Goal: Task Accomplishment & Management: Manage account settings

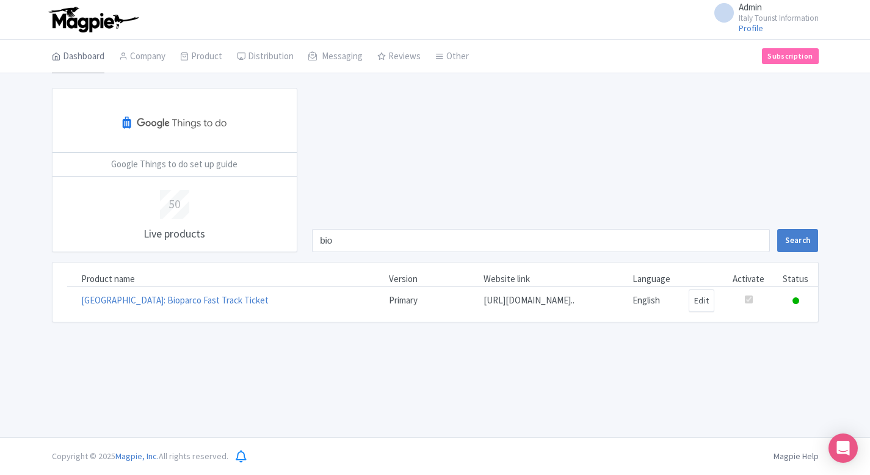
click at [83, 59] on link "Dashboard" at bounding box center [78, 57] width 52 height 34
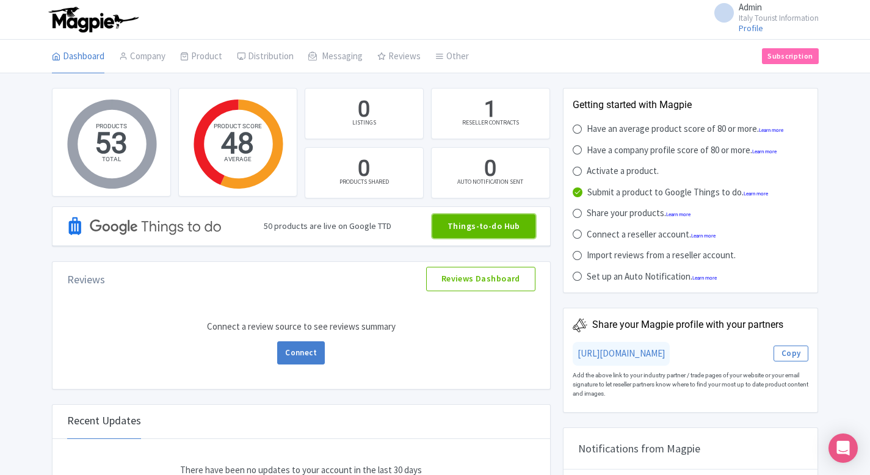
click at [472, 232] on link "Things-to-do Hub" at bounding box center [483, 226] width 103 height 24
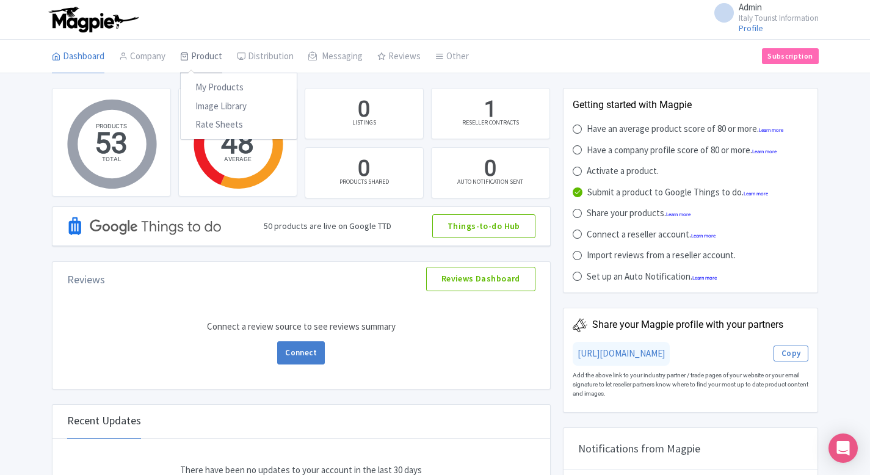
click at [202, 62] on link "Product" at bounding box center [201, 57] width 42 height 34
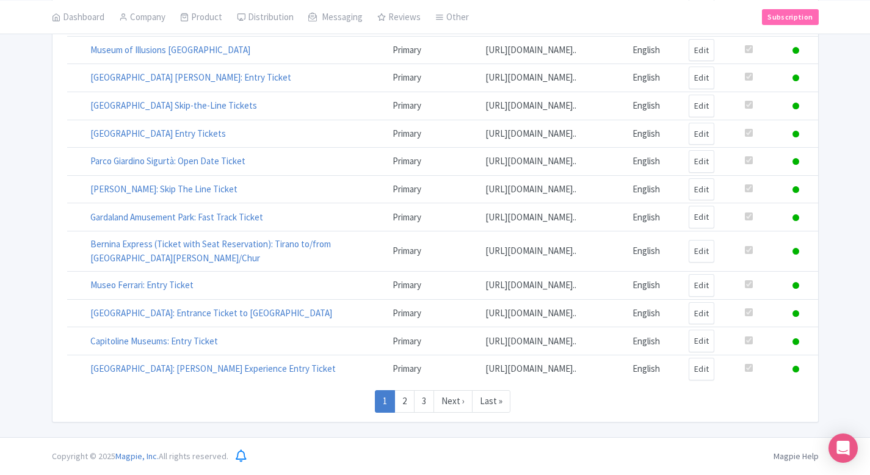
scroll to position [910, 0]
click at [403, 397] on link "2" at bounding box center [404, 401] width 20 height 23
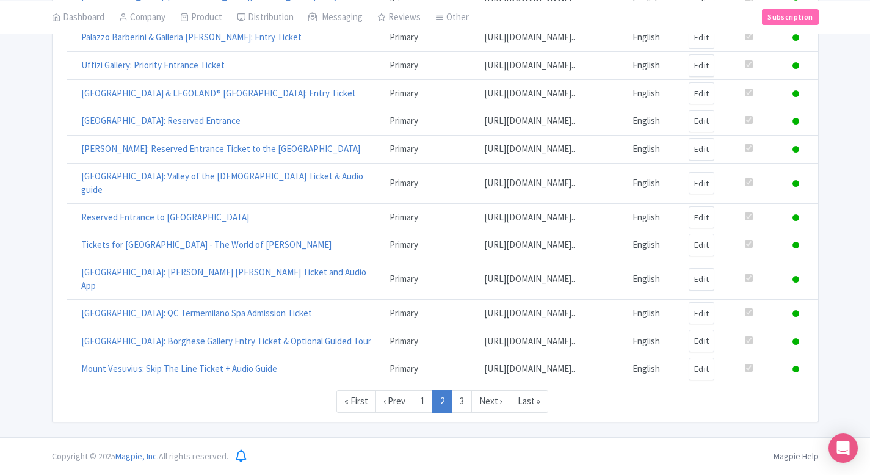
scroll to position [910, 0]
click at [459, 405] on link "3" at bounding box center [462, 401] width 20 height 23
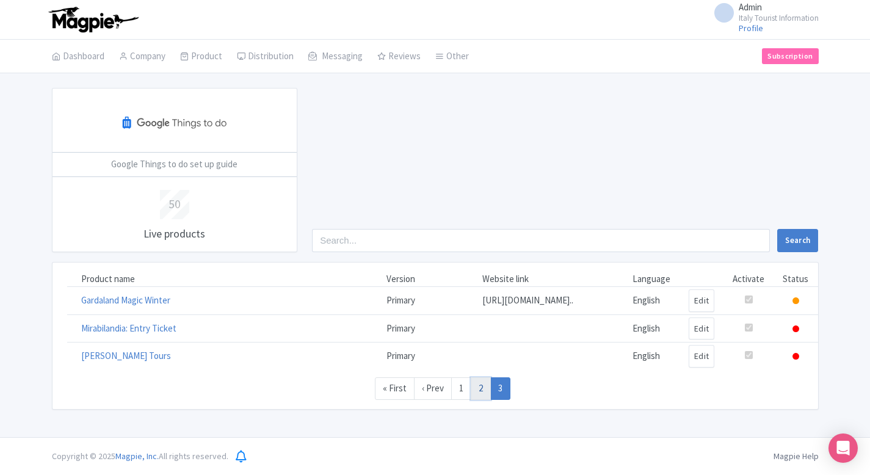
click at [477, 400] on link "2" at bounding box center [480, 388] width 20 height 23
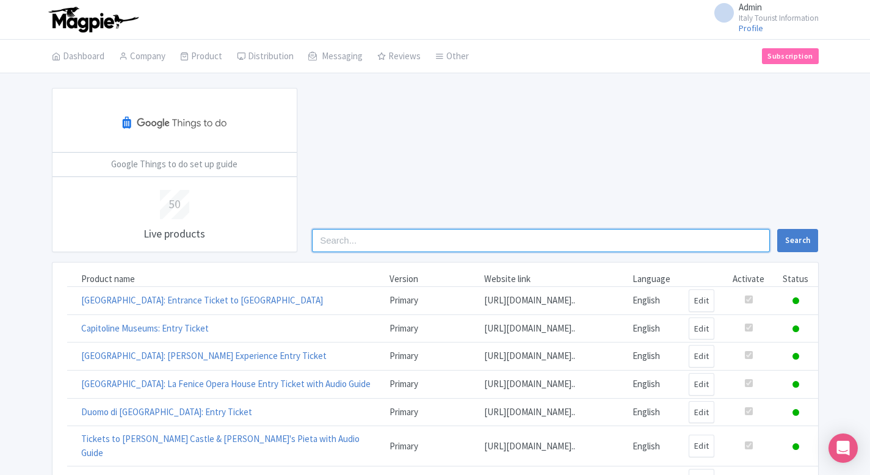
click at [427, 250] on input "search" at bounding box center [541, 240] width 458 height 23
type input "bio"
click at [777, 229] on button "Search" at bounding box center [797, 240] width 41 height 23
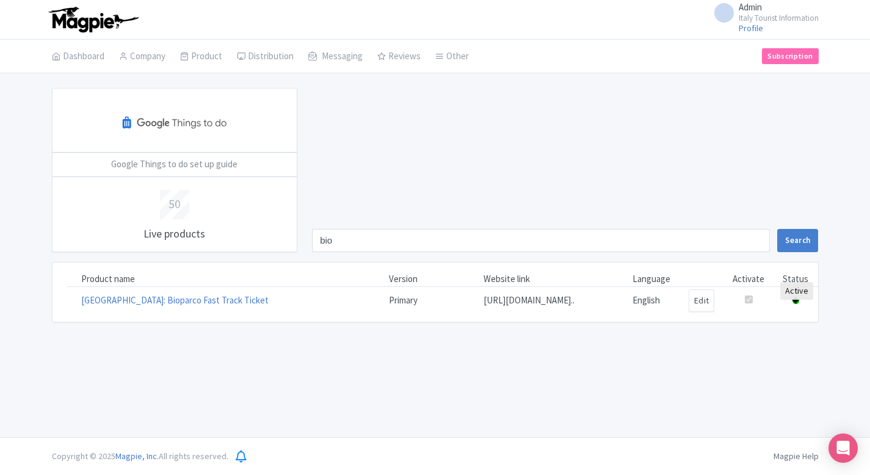
click at [798, 304] on icon at bounding box center [795, 300] width 7 height 7
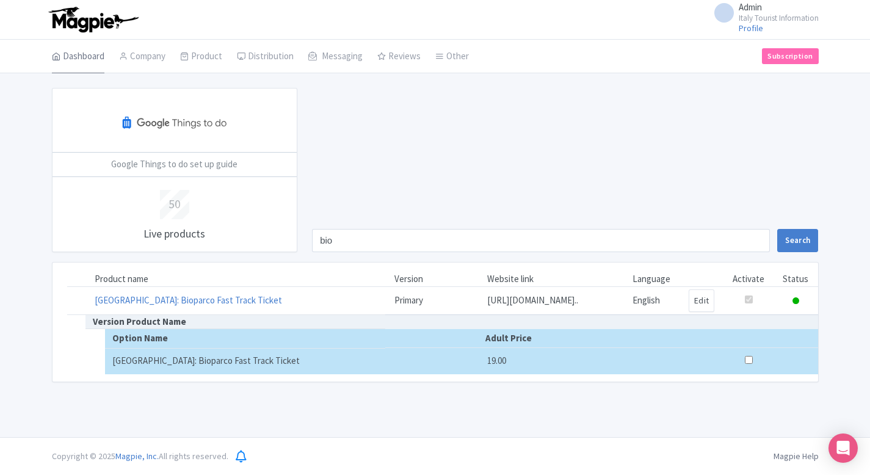
click at [96, 56] on link "Dashboard" at bounding box center [78, 57] width 52 height 34
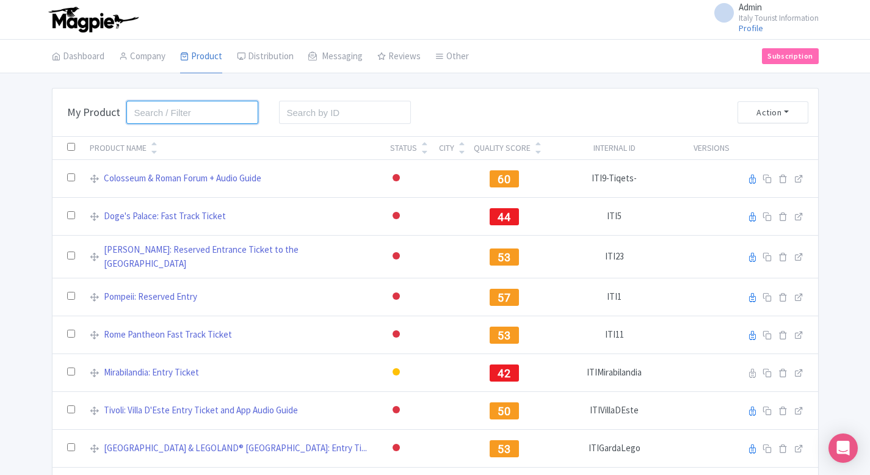
click at [203, 113] on input "search" at bounding box center [192, 112] width 132 height 23
type input "n"
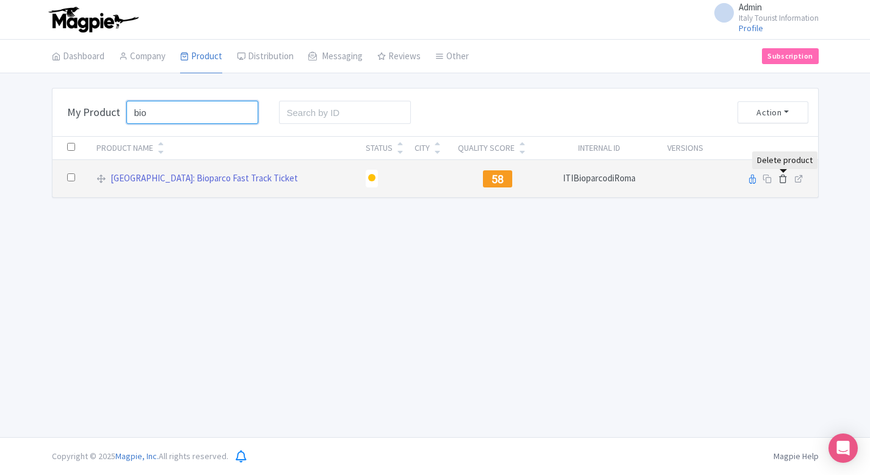
type input "bio"
click at [779, 180] on icon at bounding box center [782, 178] width 9 height 9
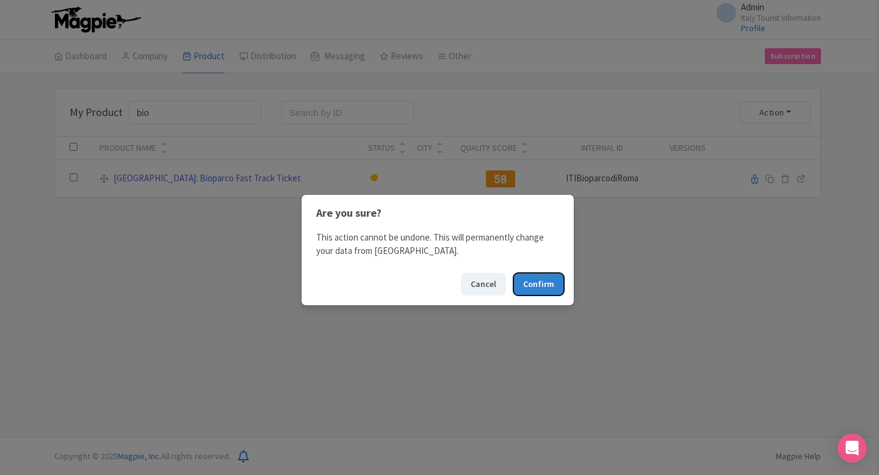
click at [531, 287] on button "Confirm" at bounding box center [538, 284] width 51 height 23
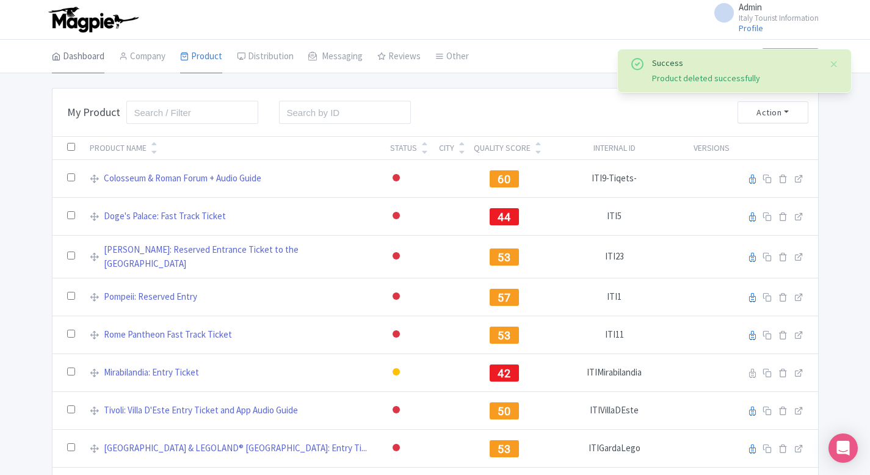
click at [88, 63] on link "Dashboard" at bounding box center [78, 57] width 52 height 34
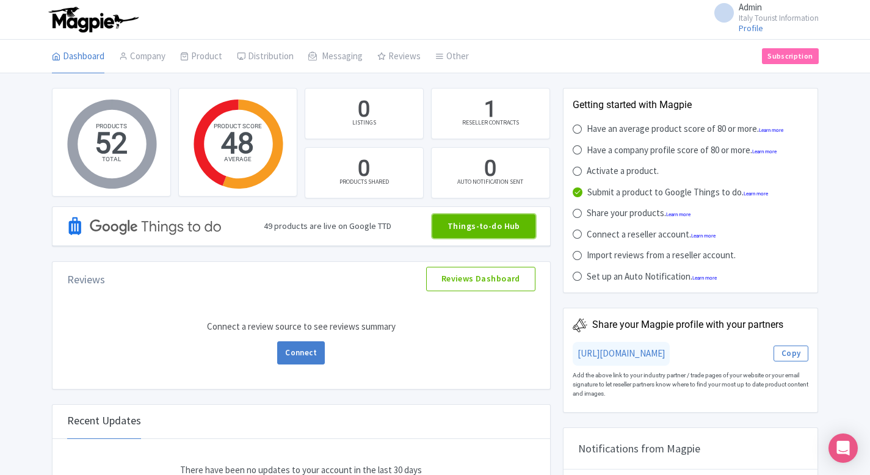
click at [495, 232] on link "Things-to-do Hub" at bounding box center [483, 226] width 103 height 24
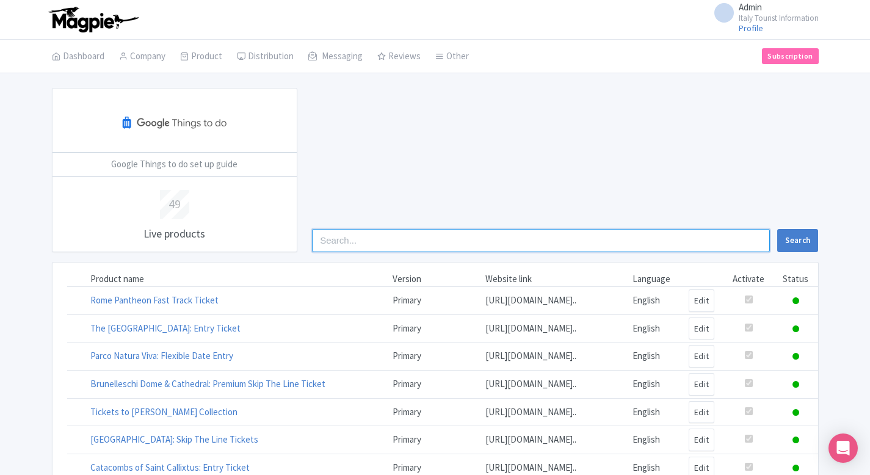
click at [381, 245] on input "search" at bounding box center [541, 240] width 458 height 23
type input "mirab"
click at [777, 229] on button "Search" at bounding box center [797, 240] width 41 height 23
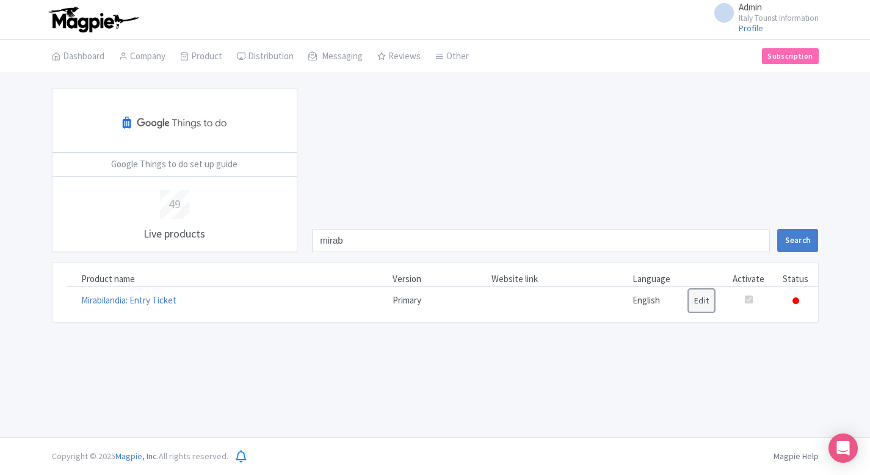
click at [694, 300] on link "Edit" at bounding box center [701, 300] width 26 height 23
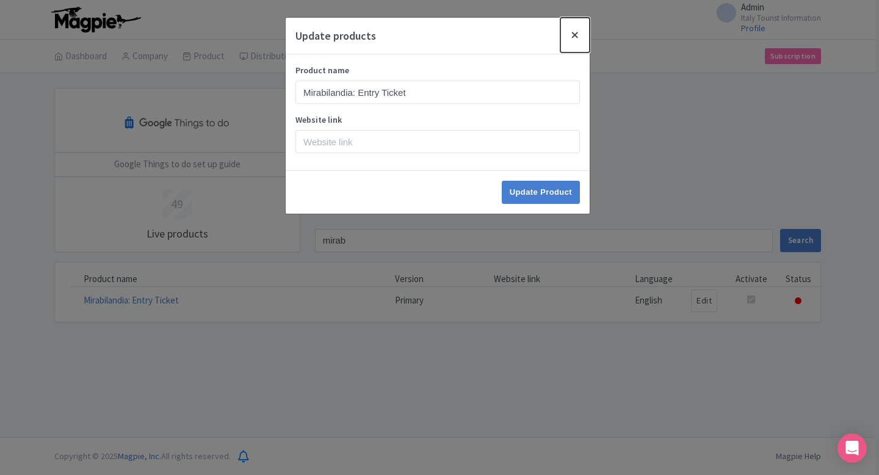
click at [582, 30] on button "Close" at bounding box center [574, 35] width 29 height 35
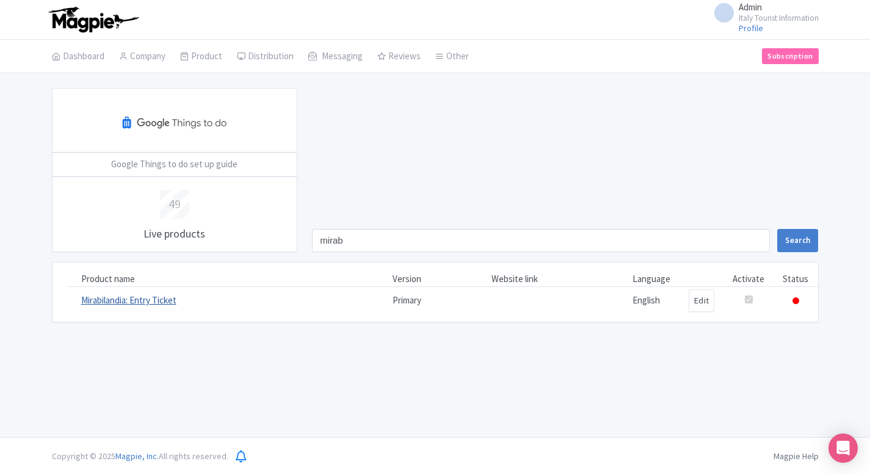
click at [126, 295] on link "Mirabilandia: Entry Ticket" at bounding box center [128, 300] width 95 height 12
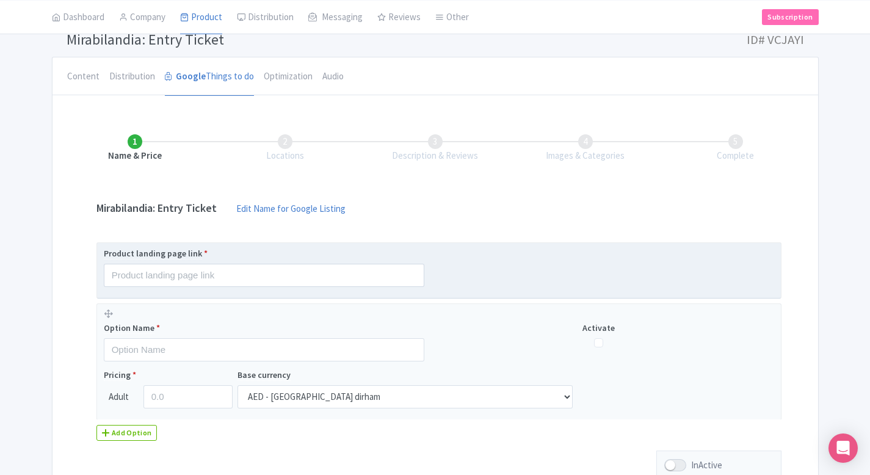
scroll to position [82, 0]
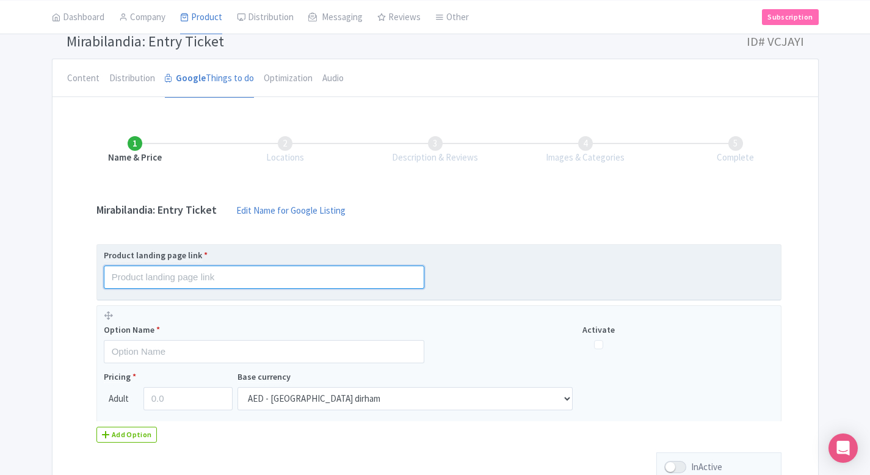
click at [206, 279] on input "text" at bounding box center [264, 276] width 320 height 23
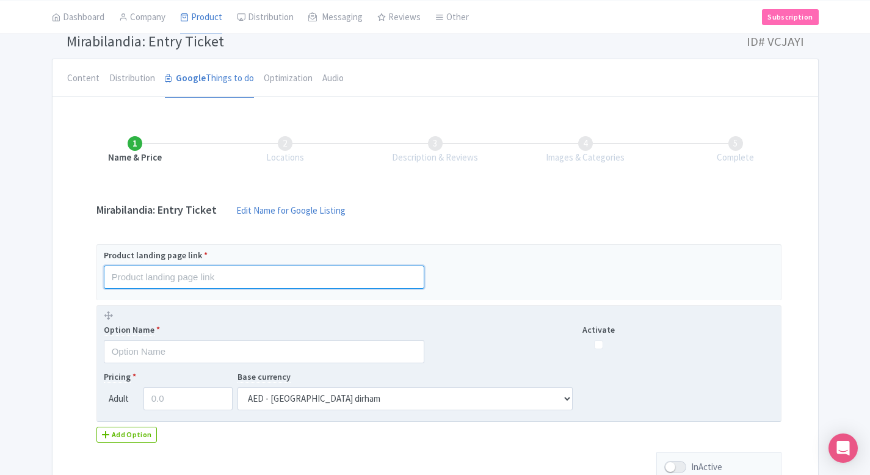
paste input "https://italy-tourist-information.com/mirabilandia-tickets"
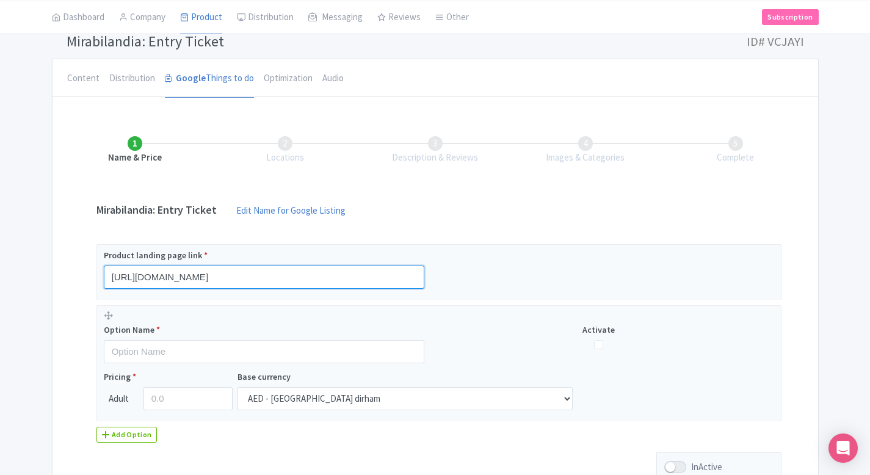
type input "https://italy-tourist-information.com/mirabilandia-tickets"
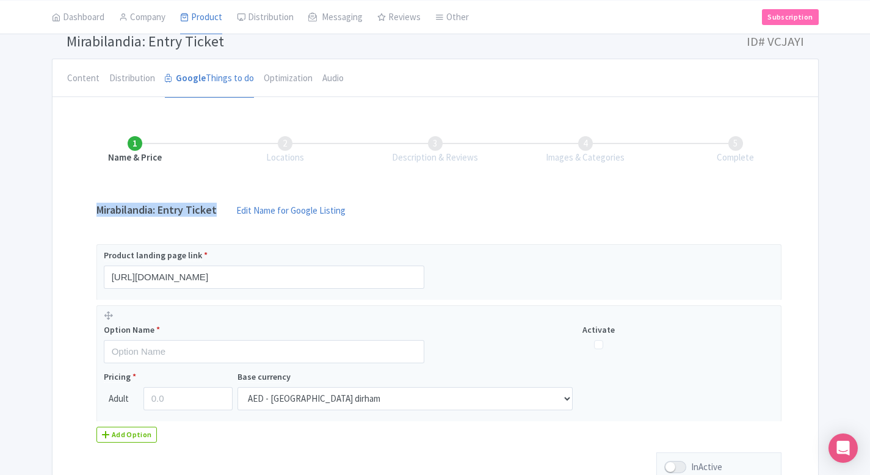
drag, startPoint x: 217, startPoint y: 209, endPoint x: 99, endPoint y: 206, distance: 117.8
click at [99, 206] on h4 "Mirabilandia: Entry Ticket" at bounding box center [156, 210] width 135 height 12
copy h4 "Mirabilandia: Entry Ticket"
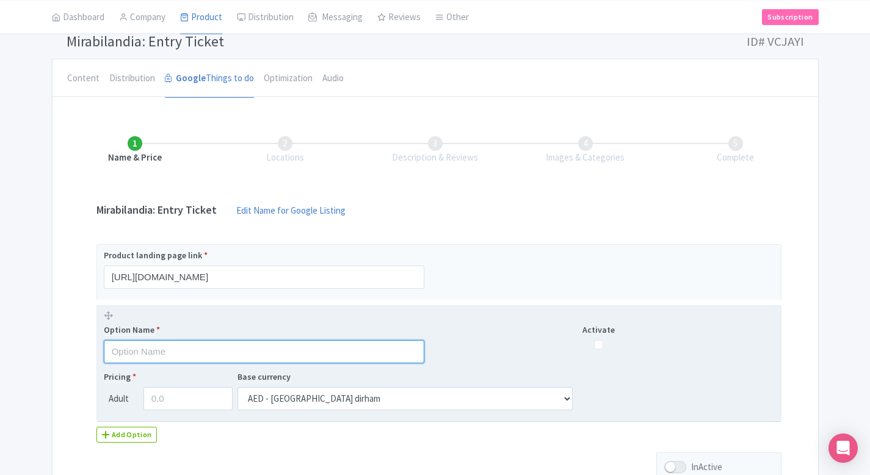
click at [124, 345] on input "text" at bounding box center [264, 351] width 320 height 23
paste input "Mirabilandia: Entry Ticket"
type input "Mirabilandia: Entry Ticket"
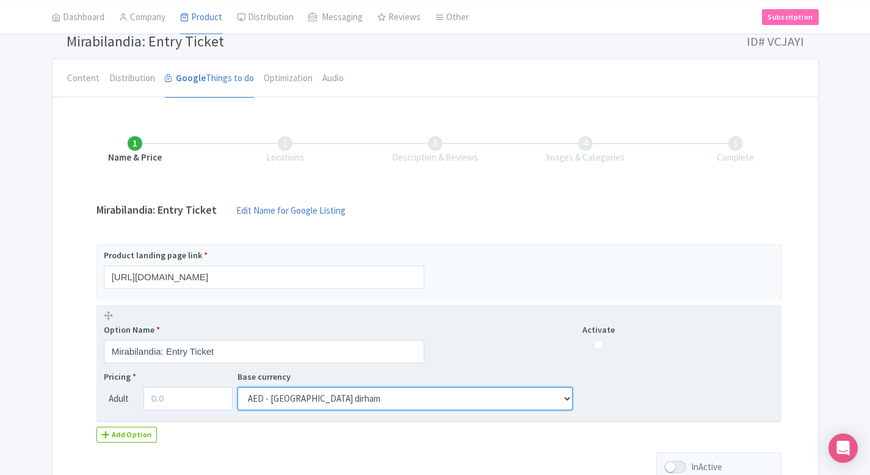
click at [305, 402] on select "AED - United Arab Emirates dirham AFN - Afghan afghani ALL - Albanian lek AMD -…" at bounding box center [404, 398] width 335 height 23
select select "EUR"
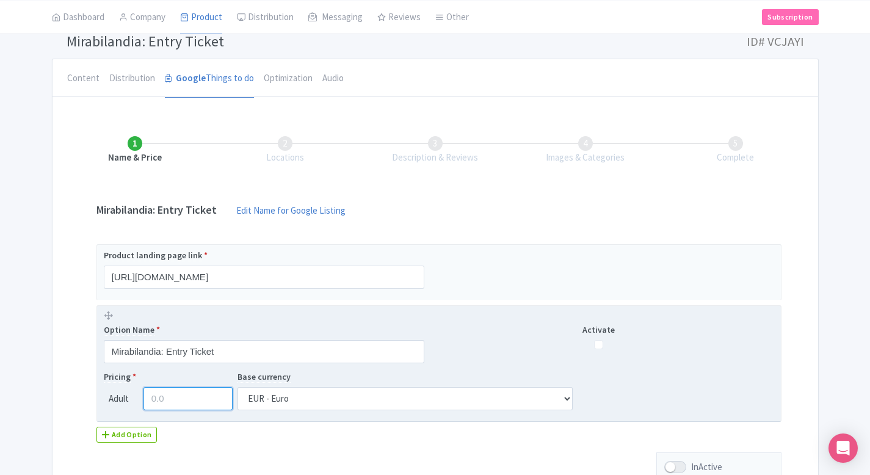
click at [200, 404] on input "number" at bounding box center [188, 398] width 90 height 23
paste input "31.90"
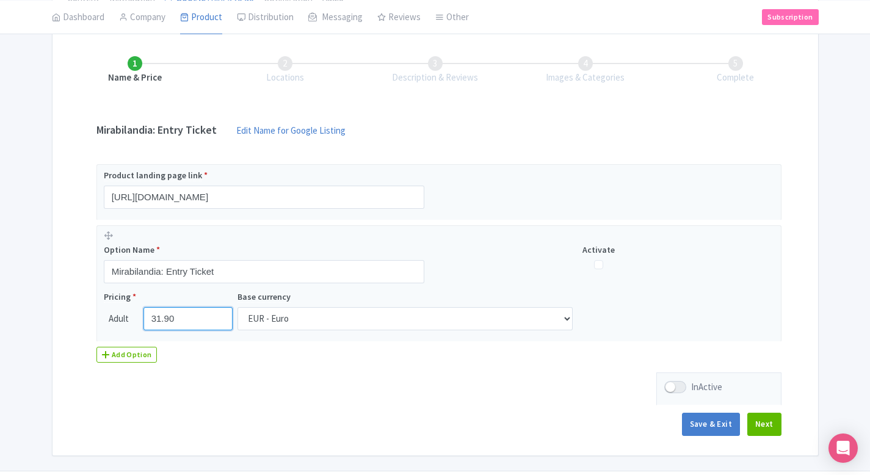
scroll to position [169, 0]
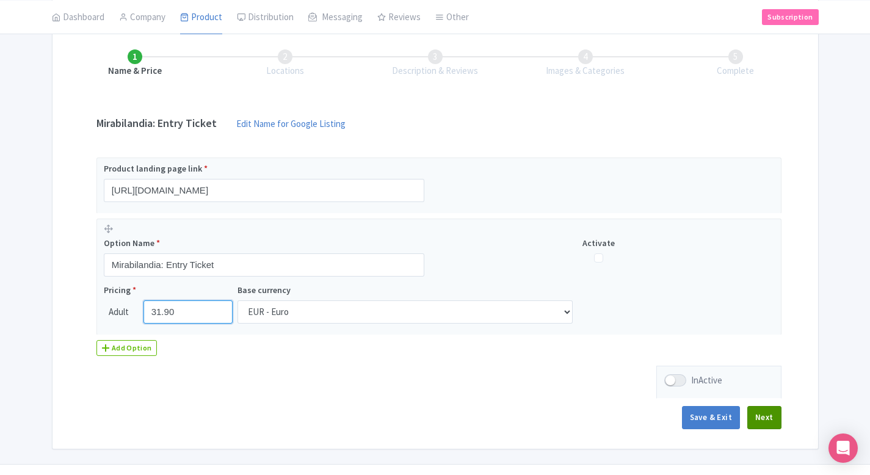
type input "31.90"
click at [770, 421] on button "Next" at bounding box center [764, 417] width 34 height 23
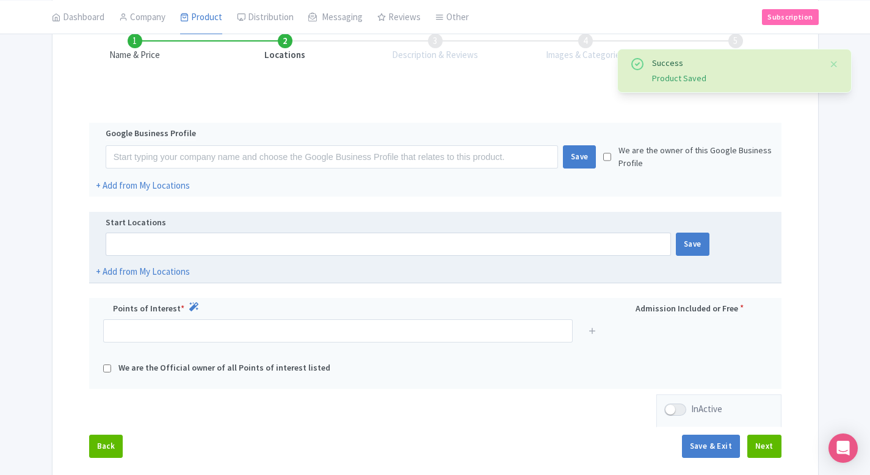
scroll to position [187, 0]
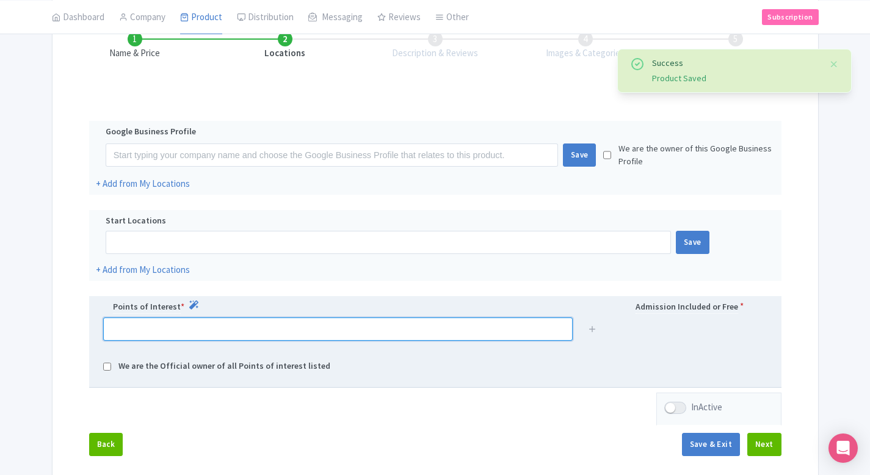
click at [315, 333] on input "text" at bounding box center [337, 328] width 469 height 23
paste input "31.90"
type input "31.90"
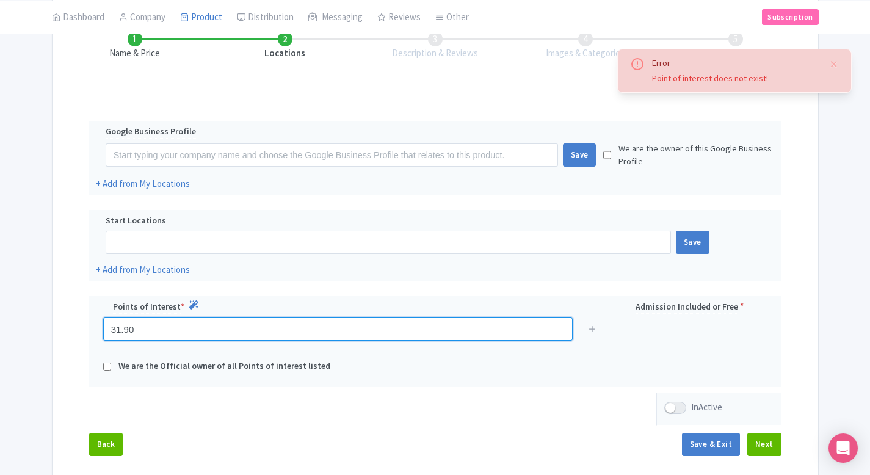
drag, startPoint x: 166, startPoint y: 326, endPoint x: 87, endPoint y: 323, distance: 78.8
click at [87, 324] on div "Name & Price Locations Description & Reviews Images & Categories Complete Edit …" at bounding box center [435, 237] width 751 height 461
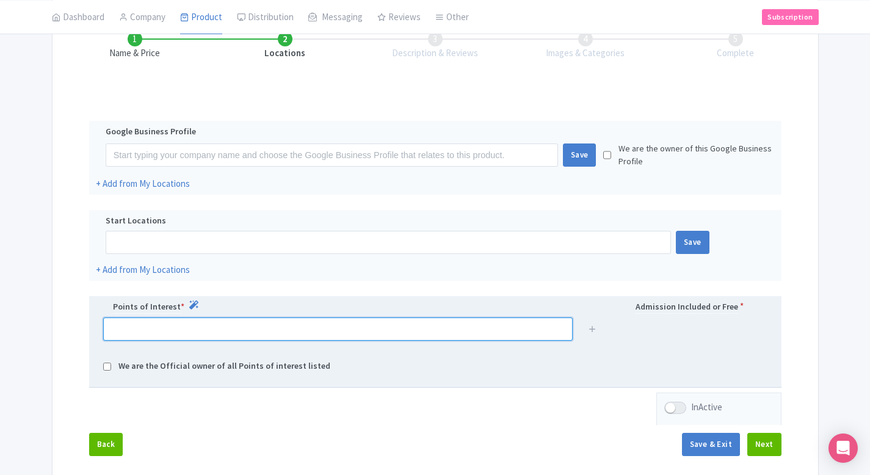
paste input "Mirabilandia"
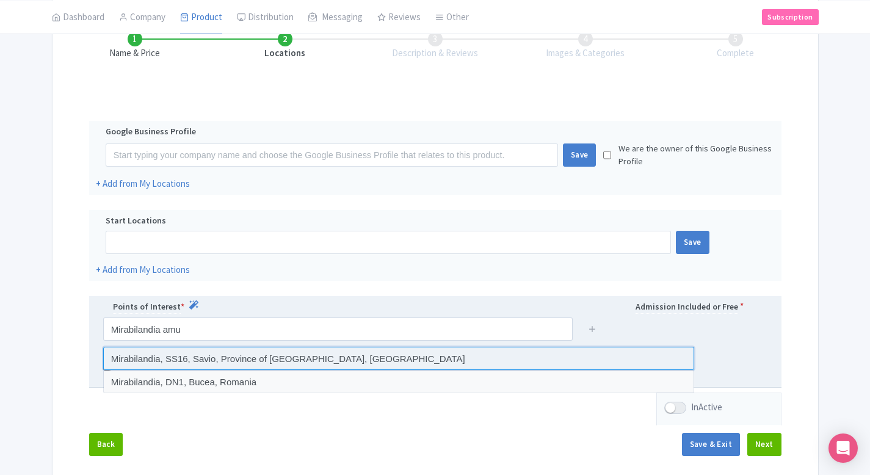
click at [212, 366] on input at bounding box center [398, 358] width 591 height 23
type input "Mirabilandia, SS16, Savio, Province of Ravenna, Italy"
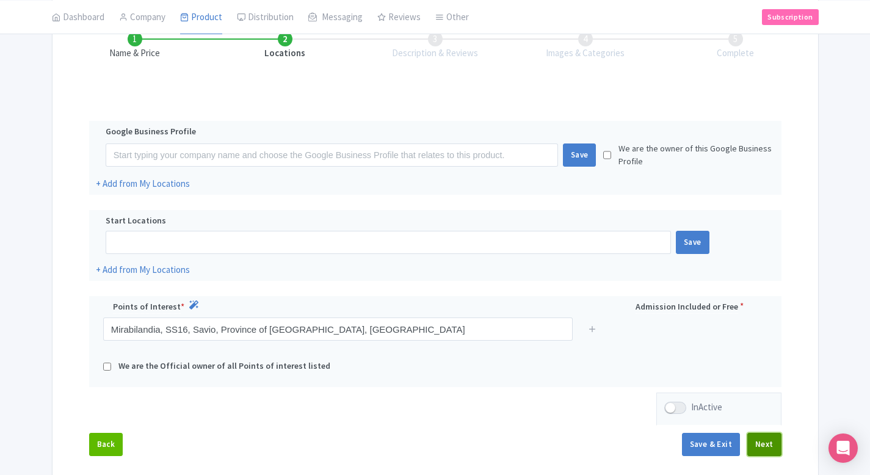
click at [759, 439] on button "Next" at bounding box center [764, 444] width 34 height 23
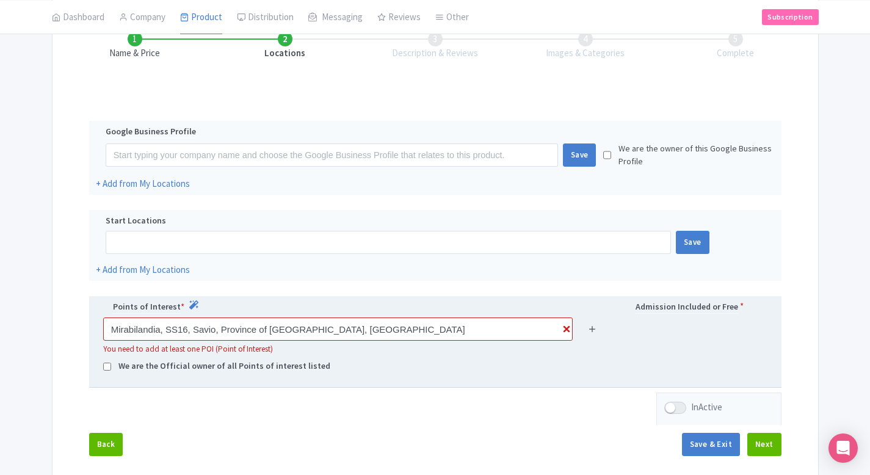
click at [591, 326] on icon at bounding box center [592, 328] width 9 height 9
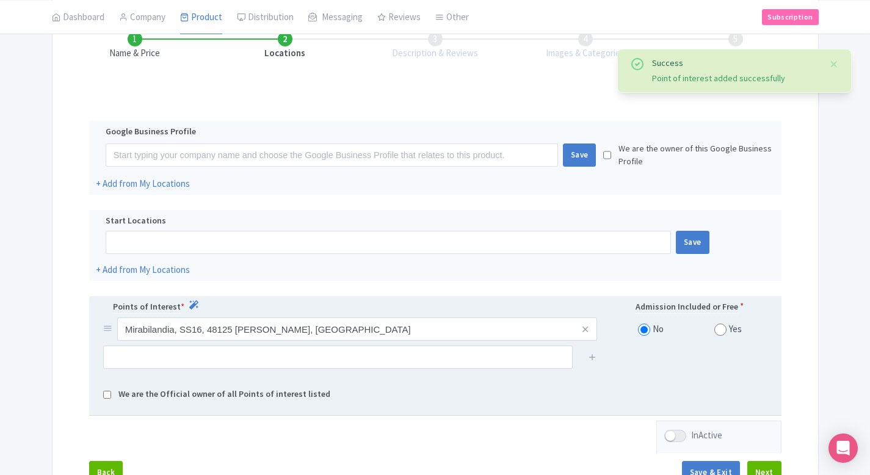
click at [720, 328] on input "radio" at bounding box center [720, 329] width 12 height 12
radio input "true"
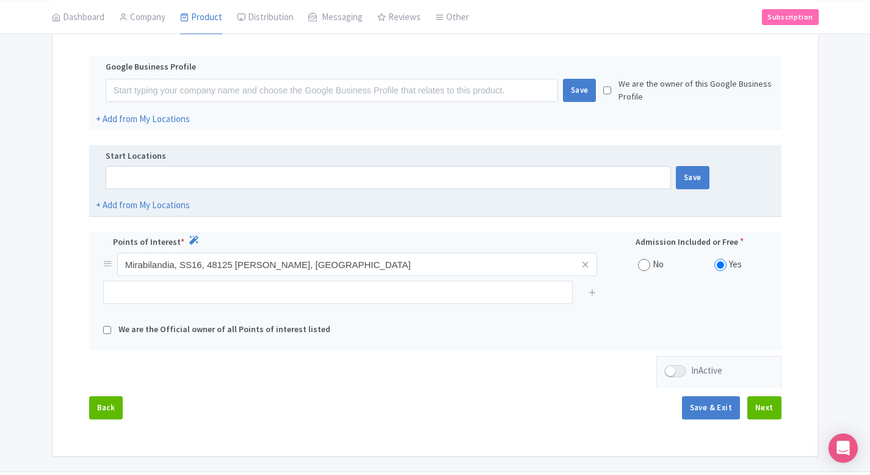
scroll to position [258, 0]
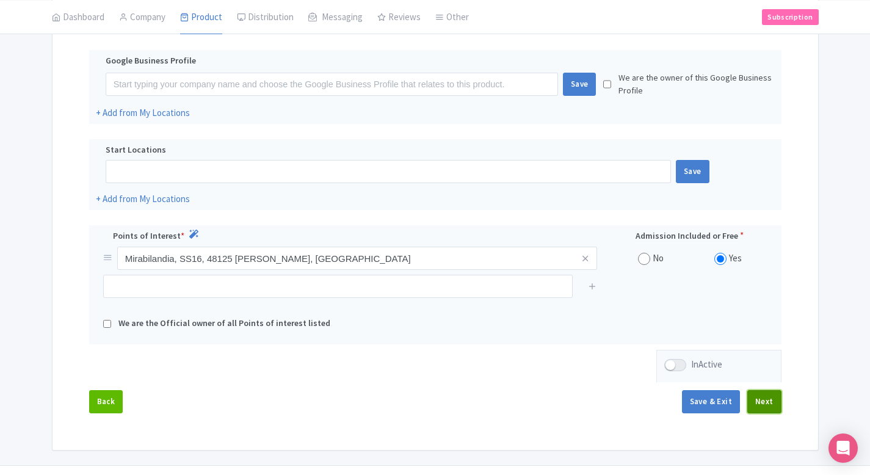
click at [772, 405] on button "Next" at bounding box center [764, 401] width 34 height 23
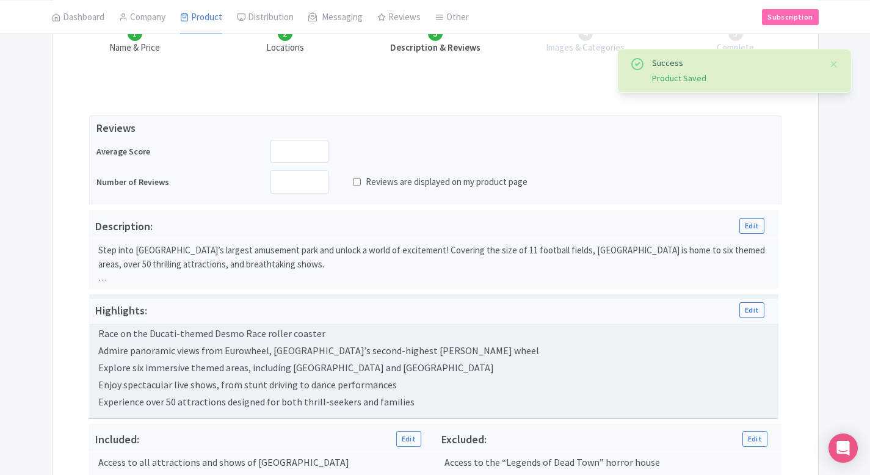
scroll to position [134, 0]
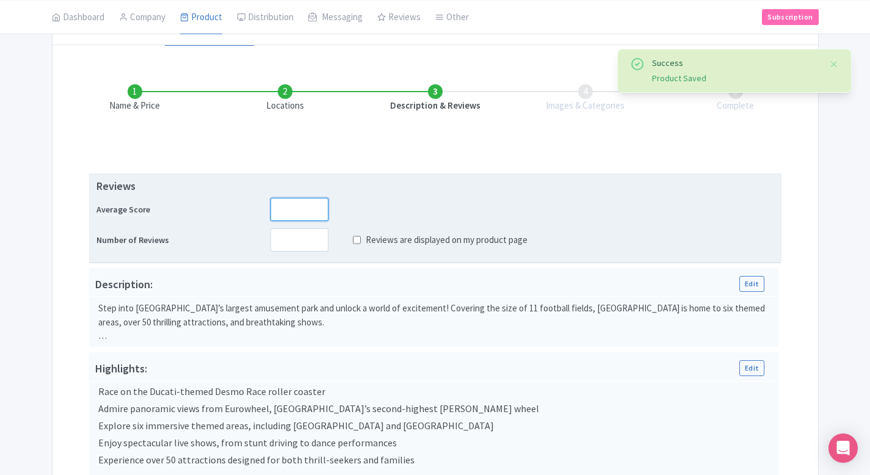
click at [295, 212] on input "number" at bounding box center [299, 209] width 58 height 23
type input "4"
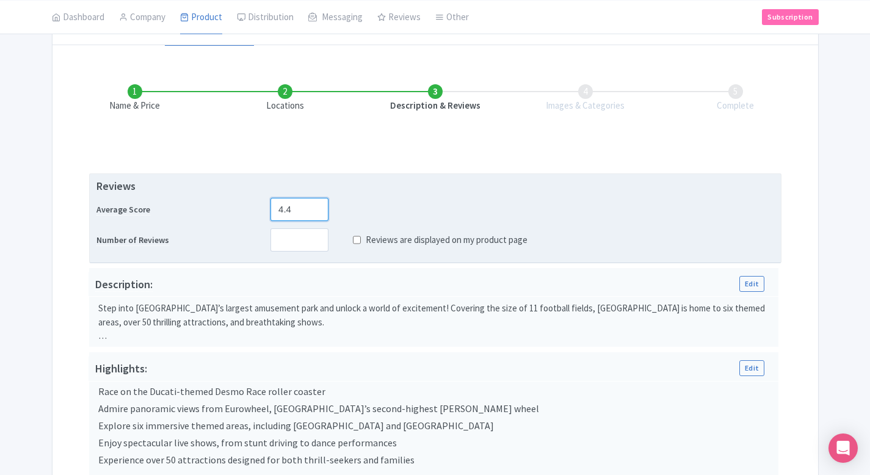
type input "4.4"
click at [295, 239] on input "number" at bounding box center [299, 239] width 58 height 23
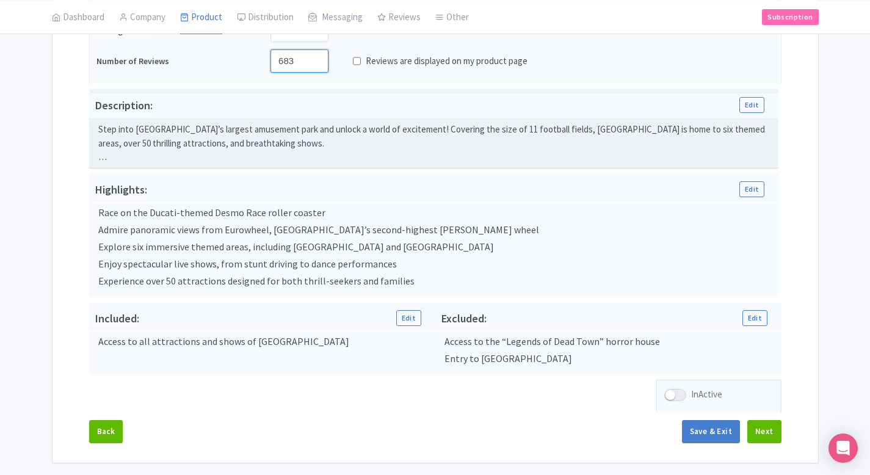
scroll to position [354, 0]
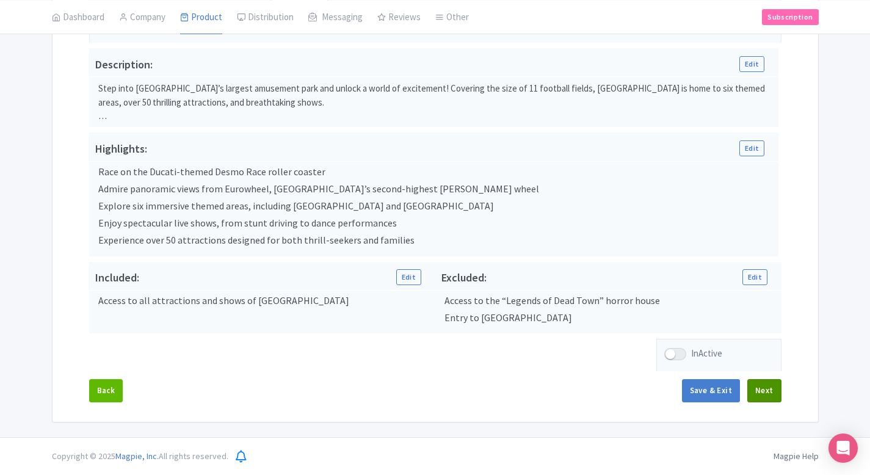
type input "683"
click at [767, 386] on button "Next" at bounding box center [764, 390] width 34 height 23
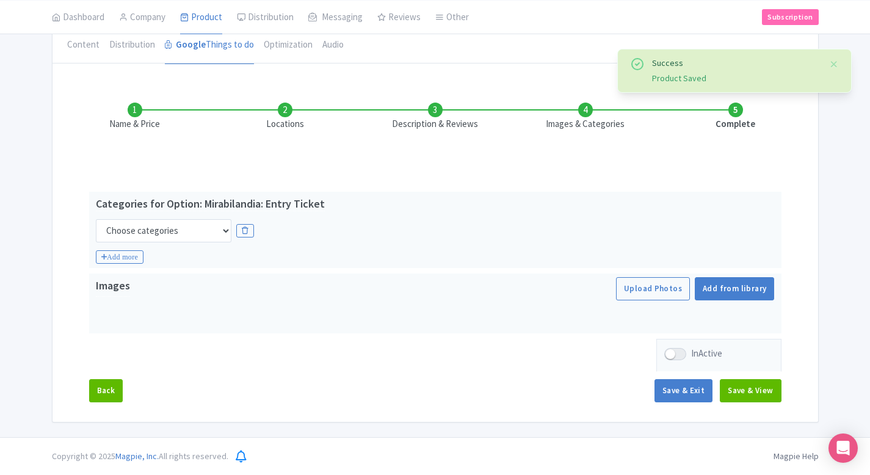
scroll to position [116, 0]
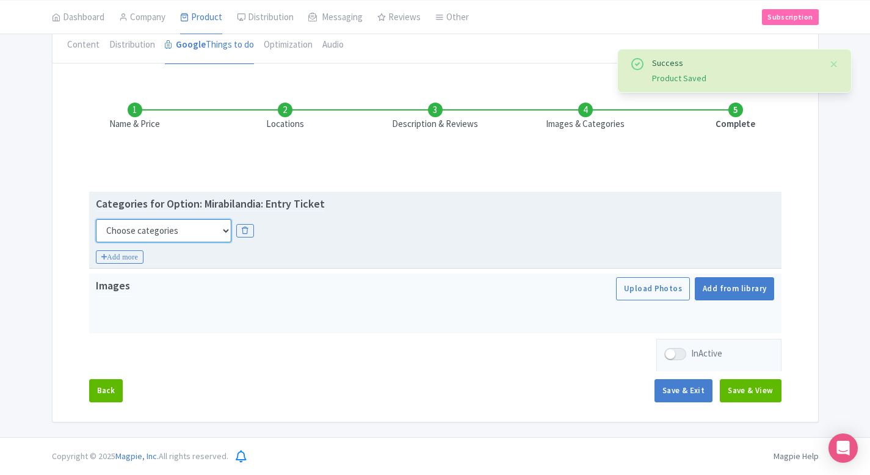
click at [159, 238] on select "Choose categories Adults Only Animals Audio Guide Beaches Bike Tours Boat Tours…" at bounding box center [163, 230] width 135 height 23
select select "family-friendly"
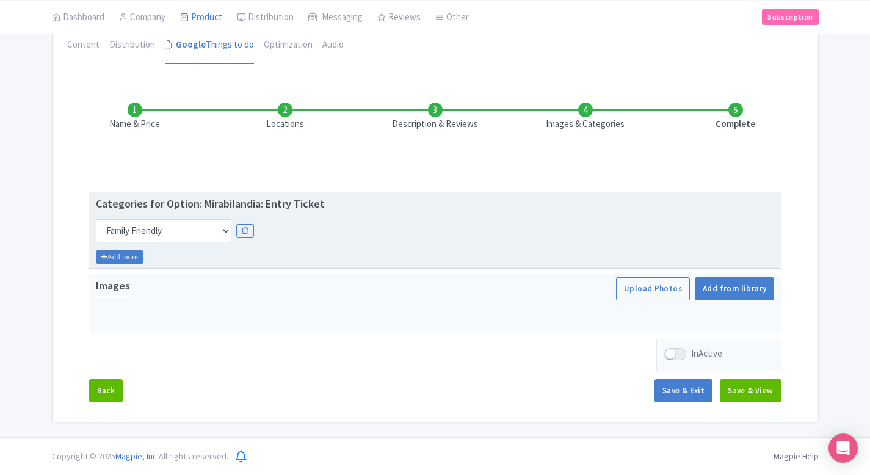
click at [135, 254] on icon "Add more" at bounding box center [120, 256] width 48 height 13
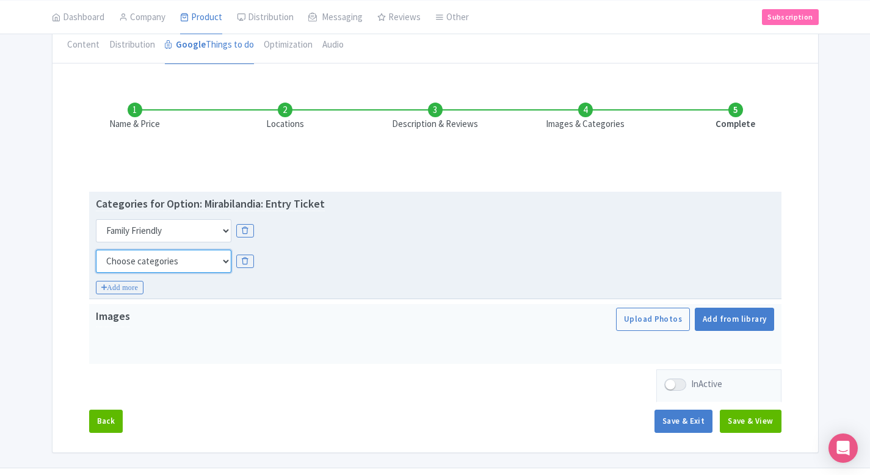
click at [151, 263] on select "Choose categories Adults Only Animals Audio Guide Beaches Bike Tours Boat Tours…" at bounding box center [163, 261] width 135 height 23
select select "day-trips"
click at [134, 286] on icon "Add more" at bounding box center [120, 287] width 48 height 13
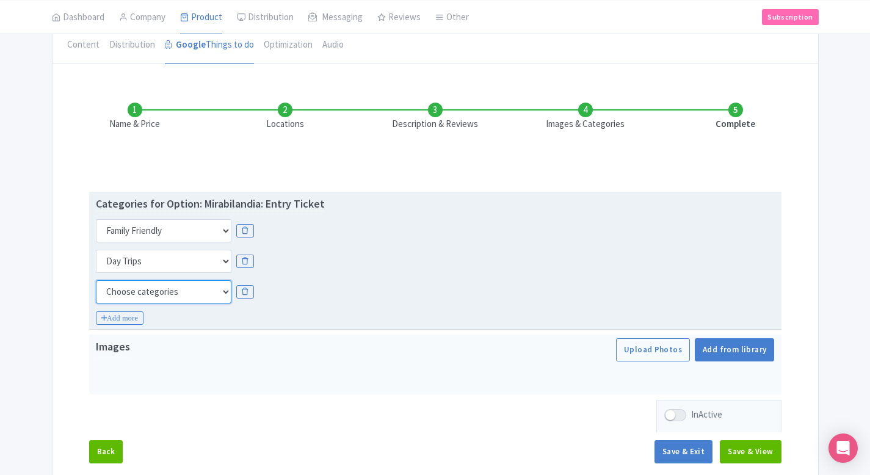
click at [165, 289] on select "Choose categories Adults Only Animals Audio Guide Beaches Bike Tours Boat Tours…" at bounding box center [163, 291] width 135 height 23
select select "theme-parks"
click at [129, 321] on icon "Add more" at bounding box center [120, 317] width 48 height 13
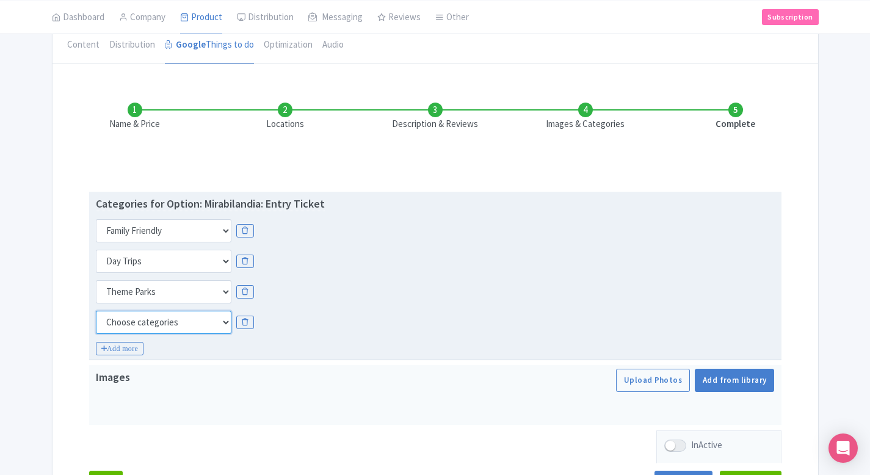
click at [172, 323] on select "Choose categories Adults Only Animals Audio Guide Beaches Bike Tours Boat Tours…" at bounding box center [163, 322] width 135 height 23
select select "outdoors"
click at [140, 346] on icon "Add more" at bounding box center [120, 348] width 48 height 13
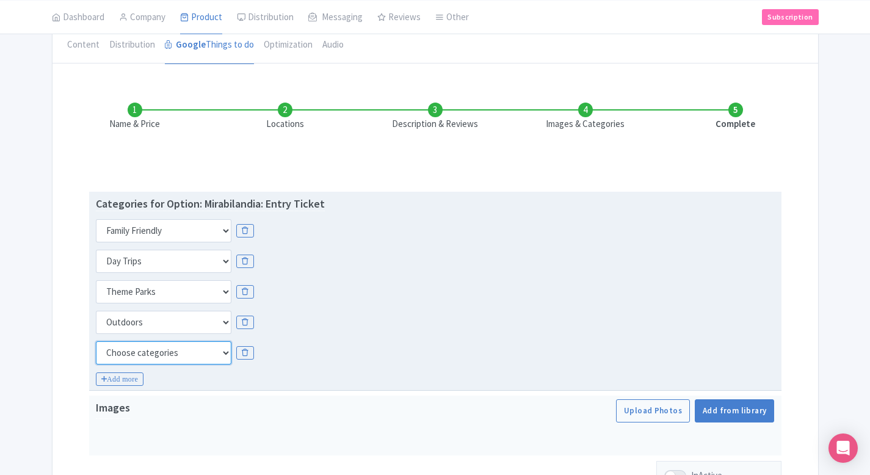
click at [178, 352] on select "Choose categories Adults Only Animals Audio Guide Beaches Bike Tours Boat Tours…" at bounding box center [163, 352] width 135 height 23
select select "self-guided"
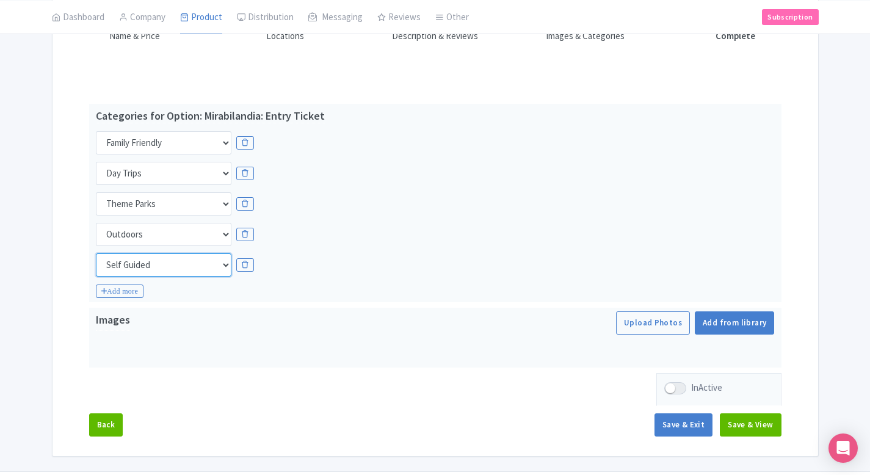
scroll to position [211, 0]
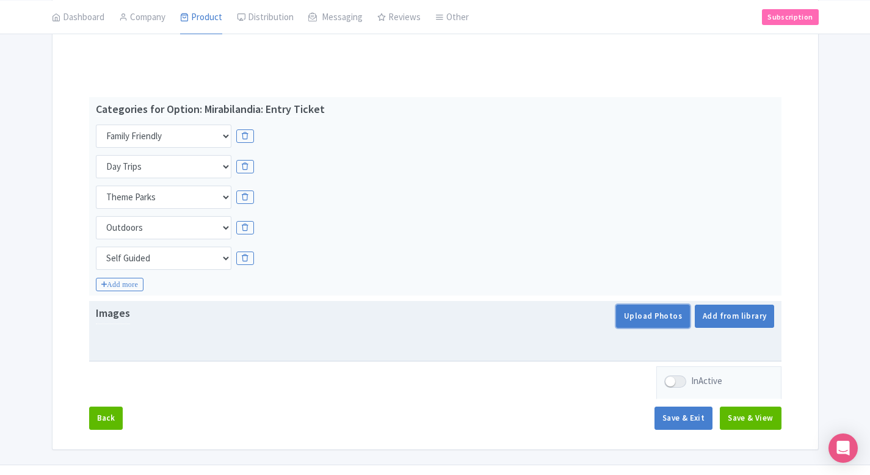
click at [660, 321] on button "Upload Photos" at bounding box center [653, 315] width 74 height 23
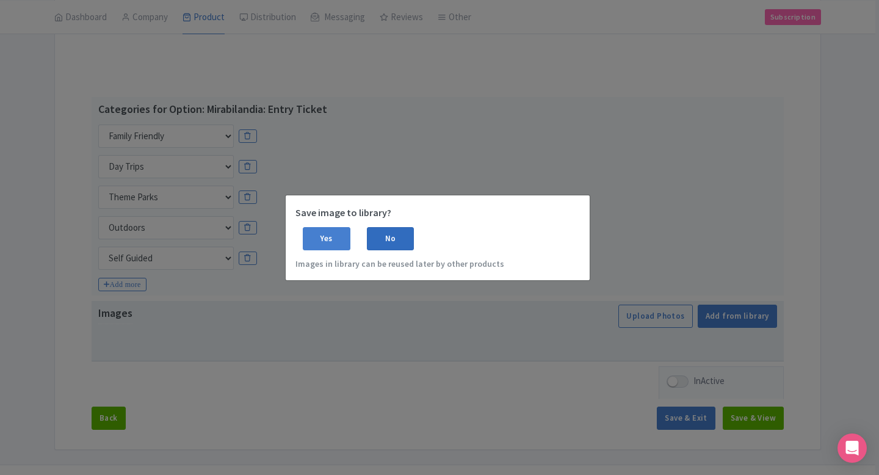
click at [382, 243] on div "No" at bounding box center [391, 238] width 48 height 23
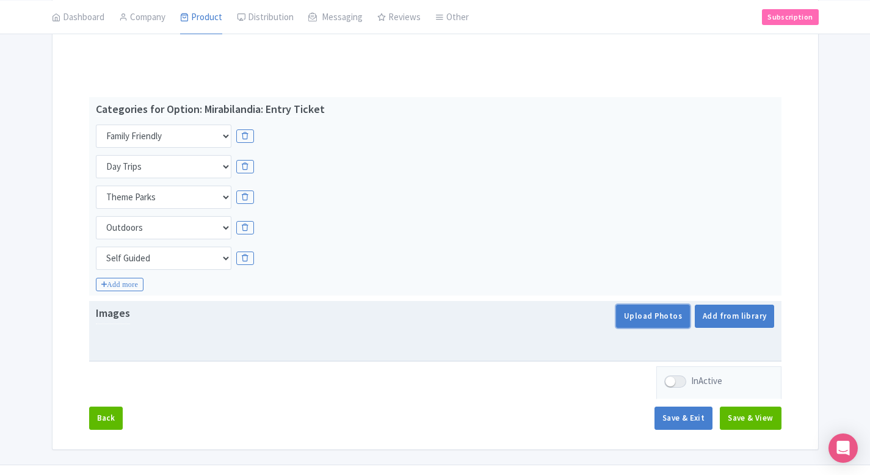
click at [663, 313] on button "Upload Photos" at bounding box center [653, 315] width 74 height 23
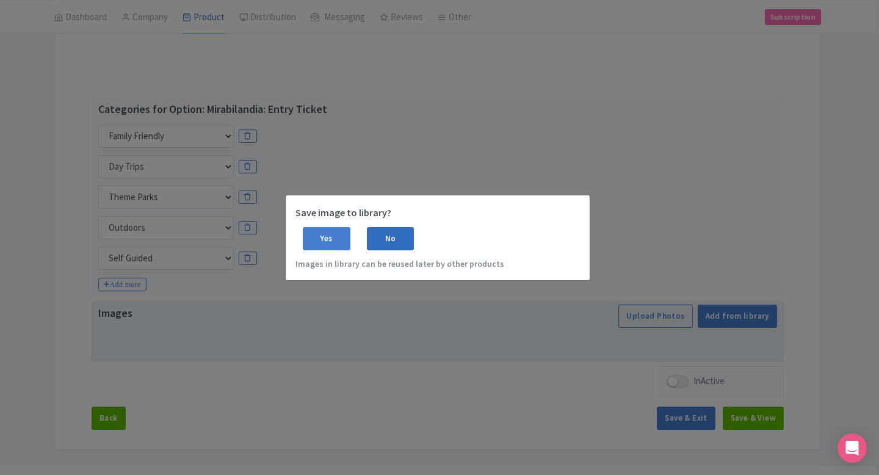
click at [386, 240] on div "No" at bounding box center [391, 238] width 48 height 23
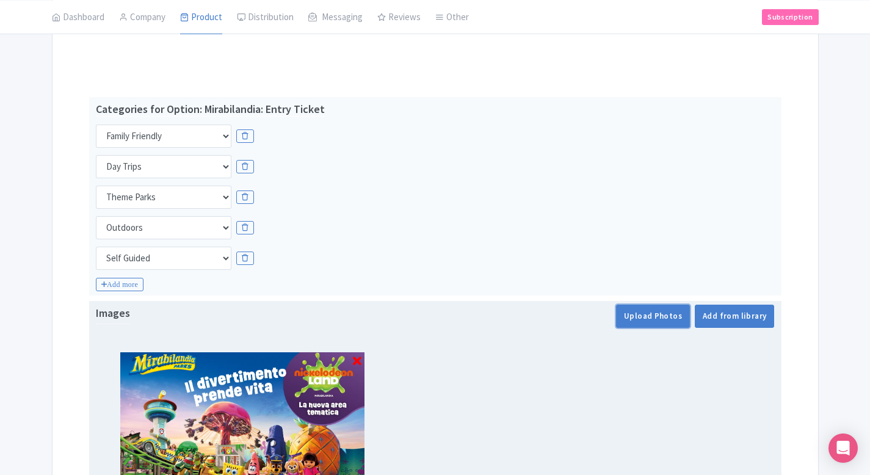
click at [647, 319] on button "Upload Photos" at bounding box center [653, 315] width 74 height 23
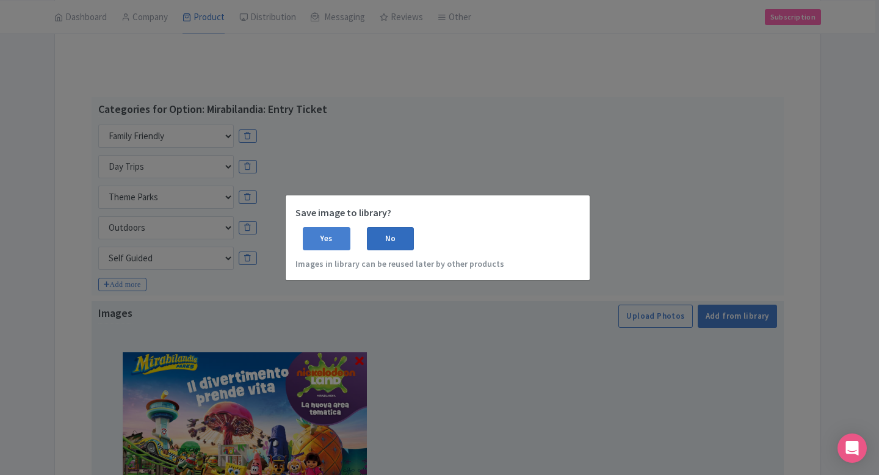
click at [400, 234] on div "No" at bounding box center [391, 238] width 48 height 23
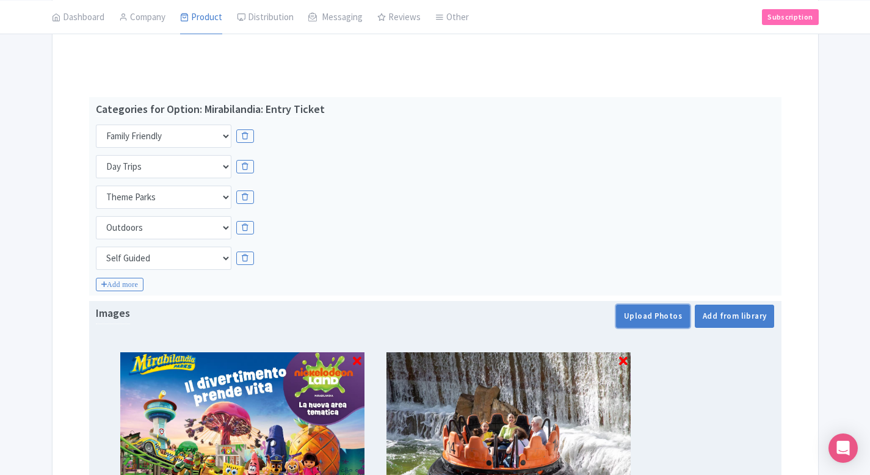
click at [660, 317] on button "Upload Photos" at bounding box center [653, 315] width 74 height 23
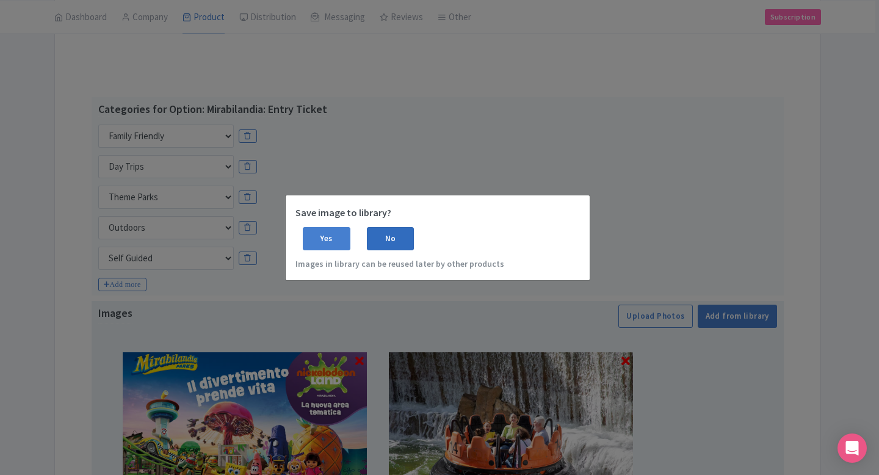
click at [396, 241] on div "No" at bounding box center [391, 238] width 48 height 23
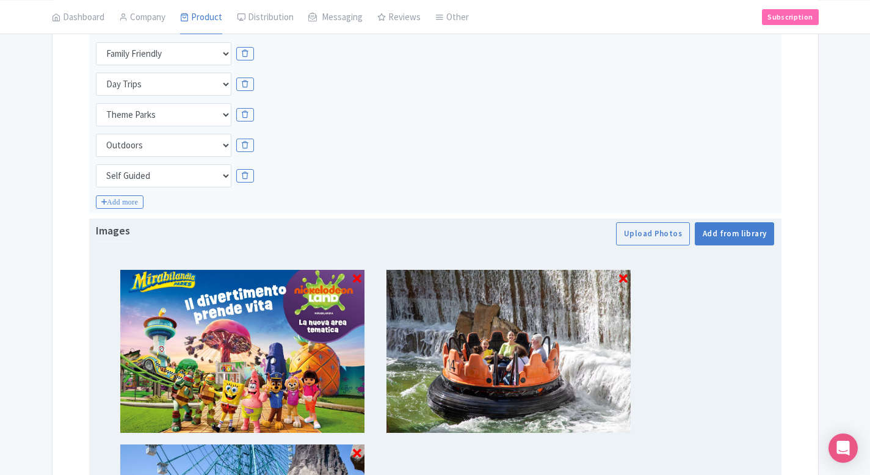
scroll to position [294, 0]
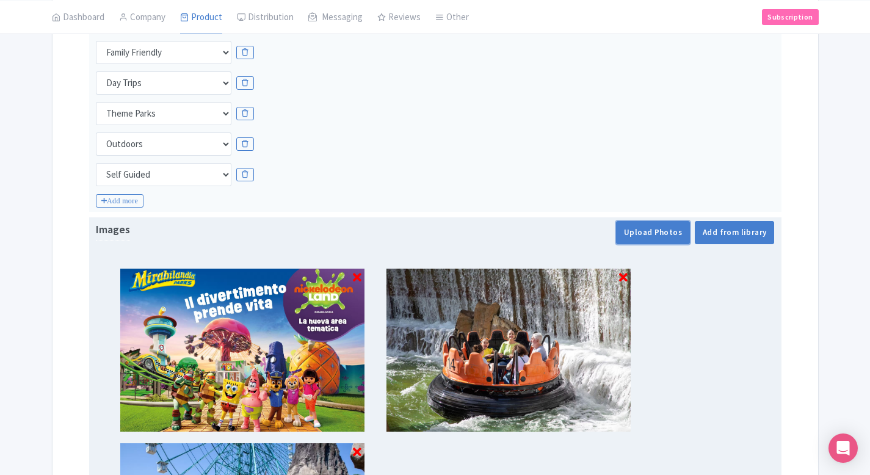
click at [661, 236] on button "Upload Photos" at bounding box center [653, 232] width 74 height 23
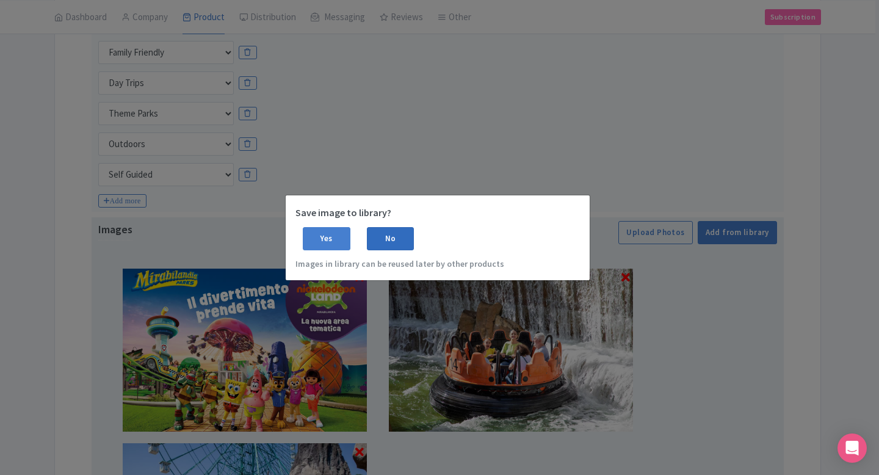
click at [398, 237] on div "No" at bounding box center [391, 238] width 48 height 23
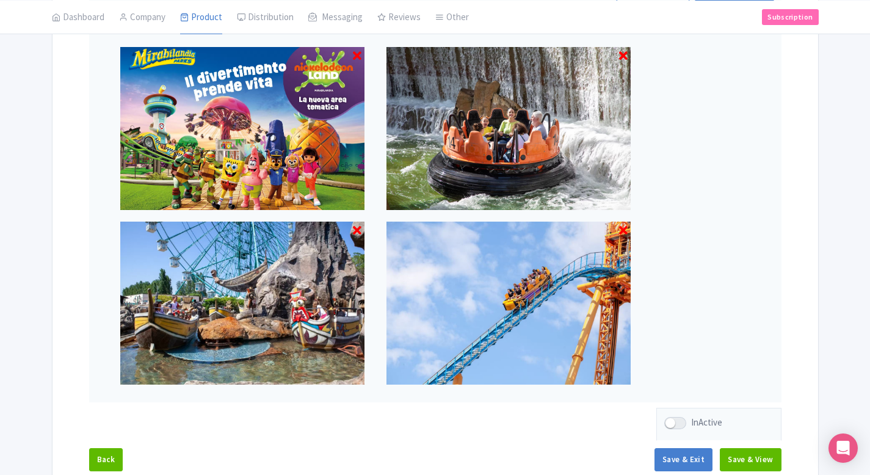
scroll to position [562, 0]
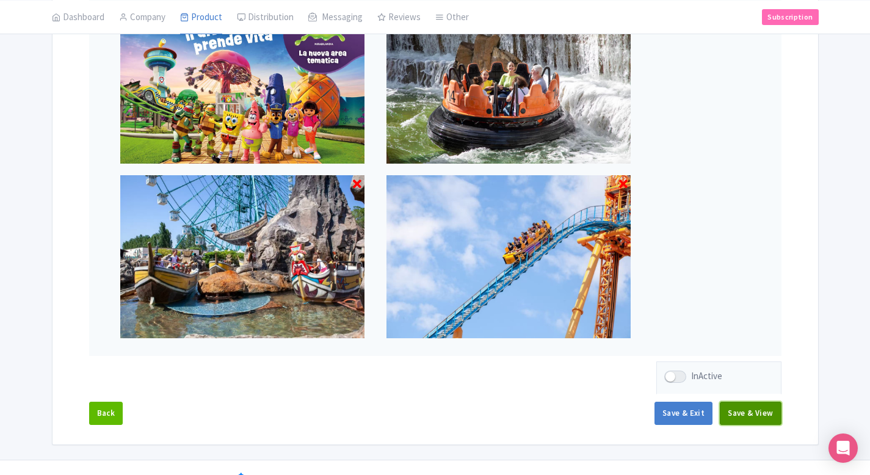
click at [754, 408] on button "Save & View" at bounding box center [749, 413] width 61 height 23
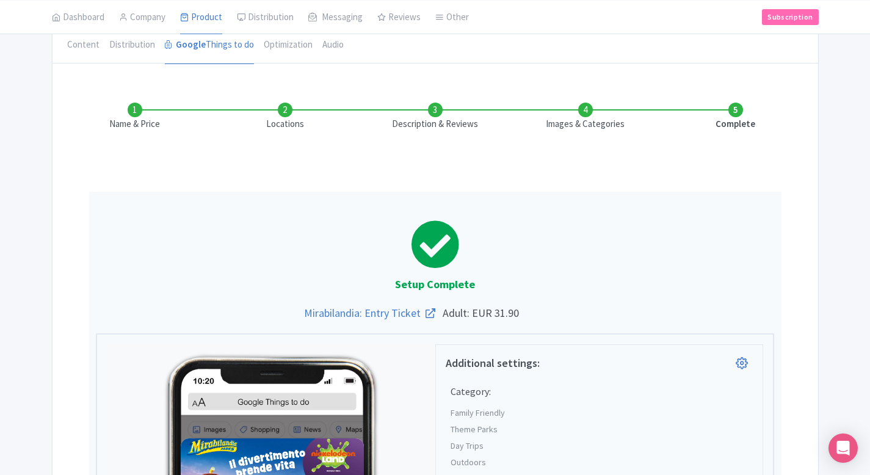
scroll to position [0, 0]
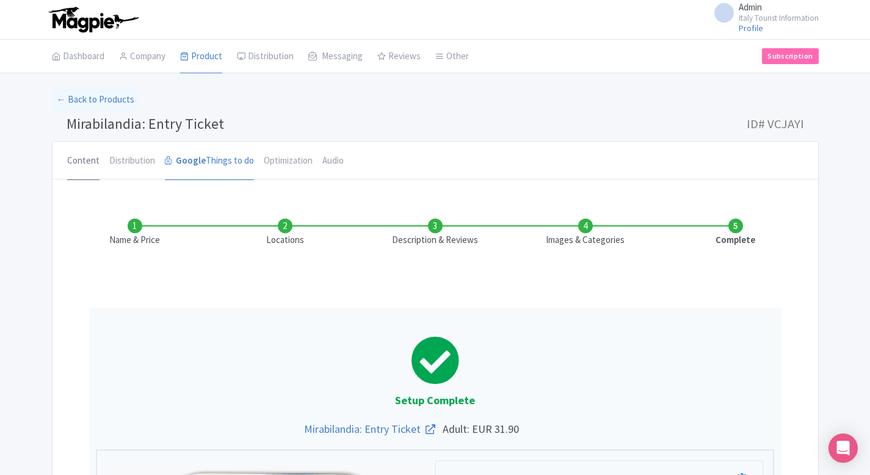
click at [86, 157] on link "Content" at bounding box center [83, 161] width 32 height 39
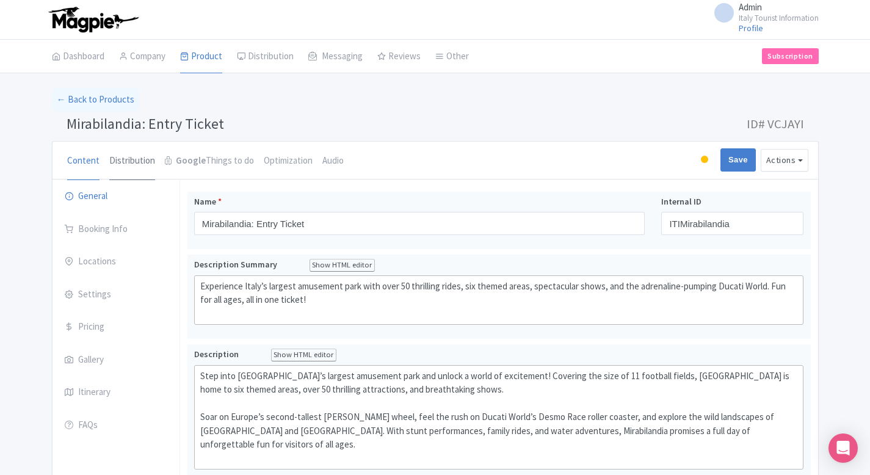
click at [130, 155] on link "Distribution" at bounding box center [132, 161] width 46 height 39
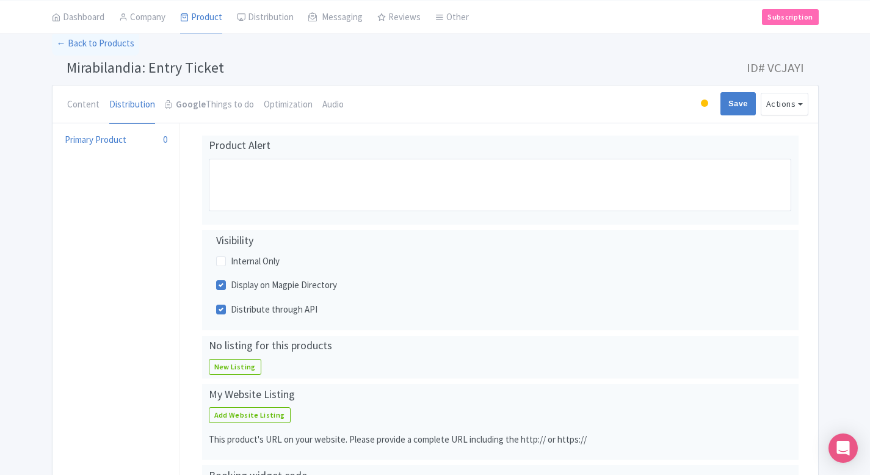
scroll to position [53, 0]
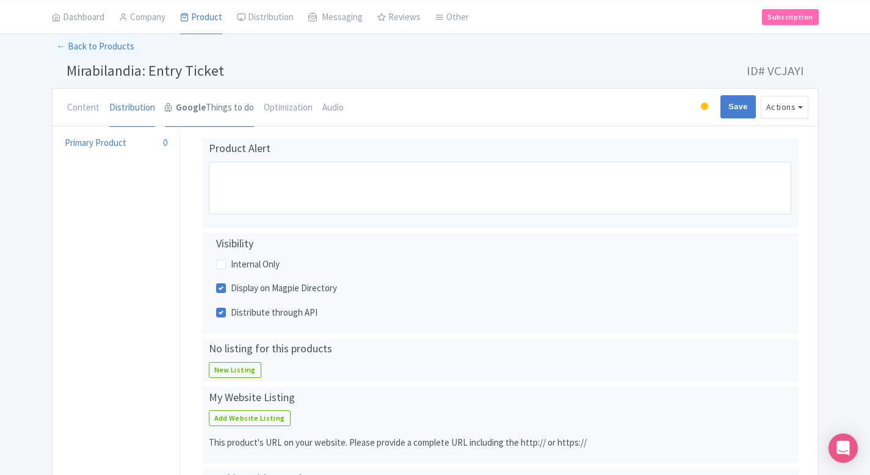
click at [217, 109] on link "Google Things to do" at bounding box center [209, 107] width 89 height 39
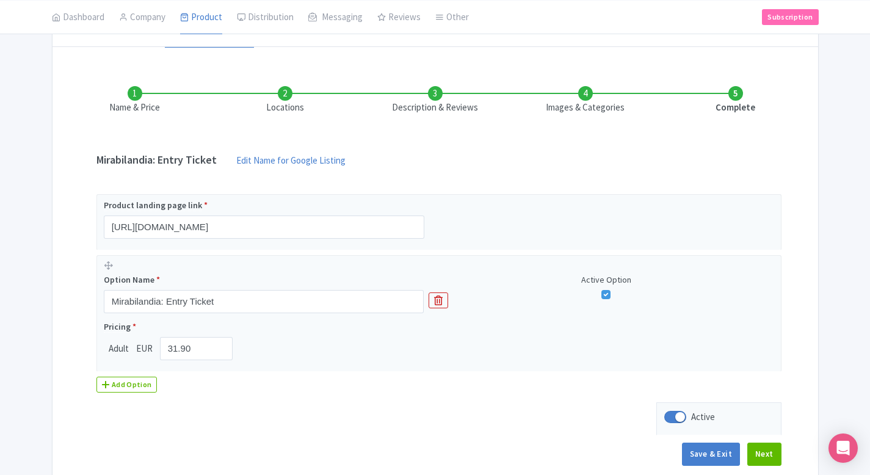
scroll to position [0, 0]
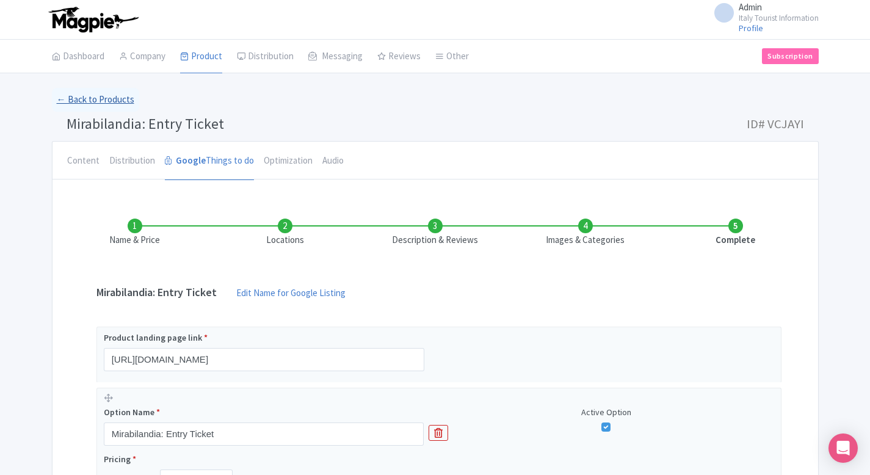
click at [85, 99] on link "← Back to Products" at bounding box center [95, 100] width 87 height 24
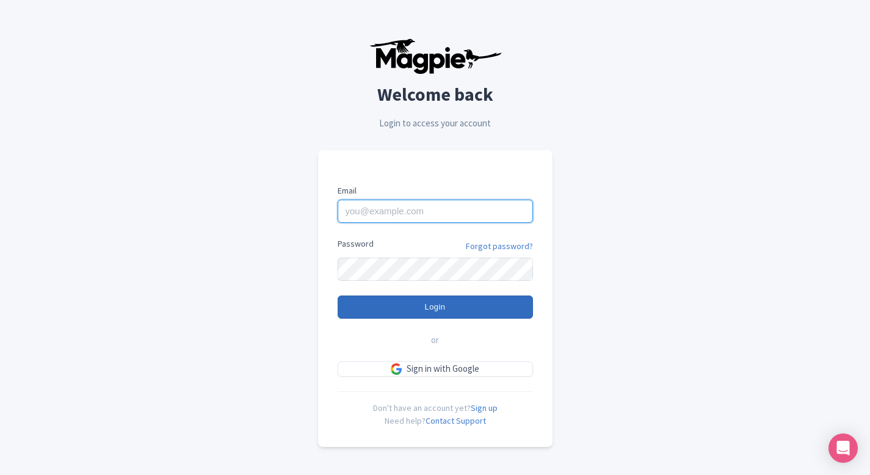
type input "[EMAIL_ADDRESS][DOMAIN_NAME]"
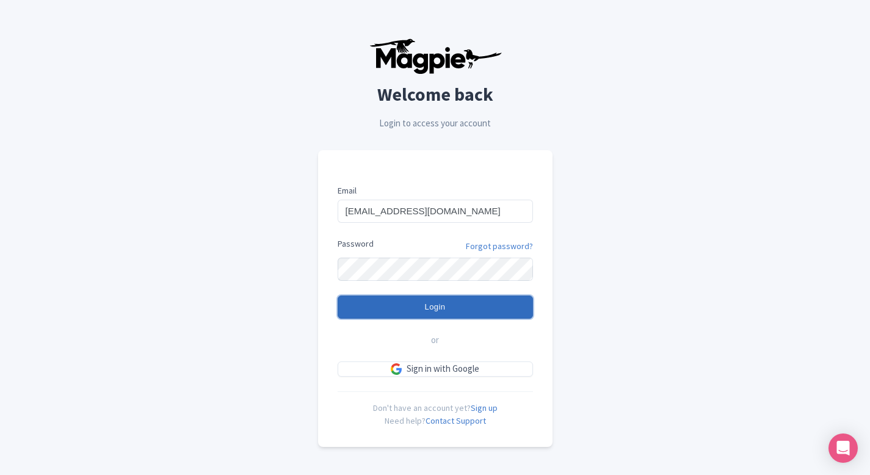
click at [377, 299] on input "Login" at bounding box center [434, 306] width 195 height 23
type input "Logging in..."
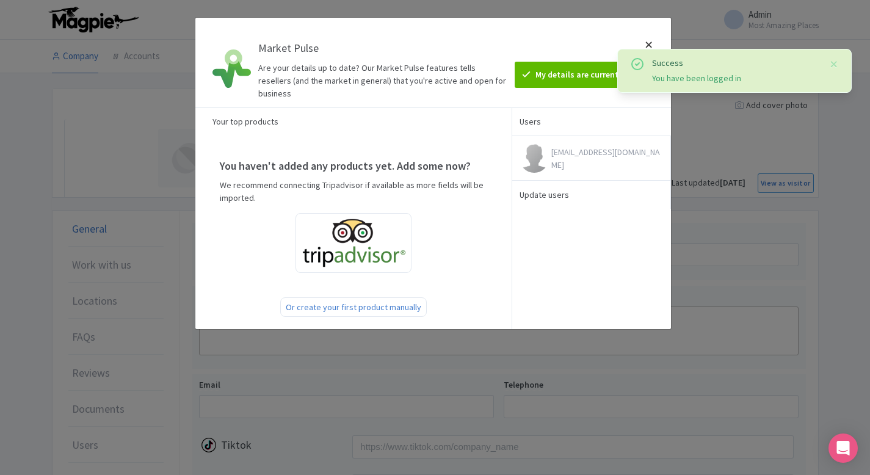
click at [649, 43] on div at bounding box center [648, 62] width 29 height 70
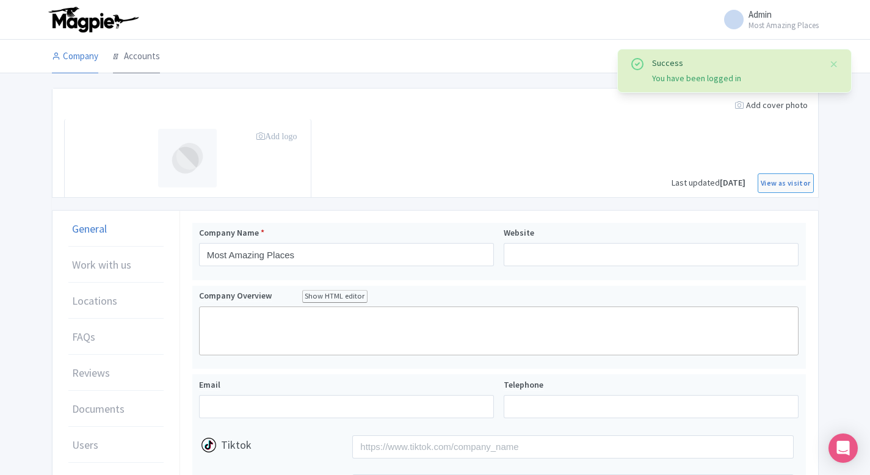
click at [141, 63] on link "Accounts" at bounding box center [136, 57] width 47 height 34
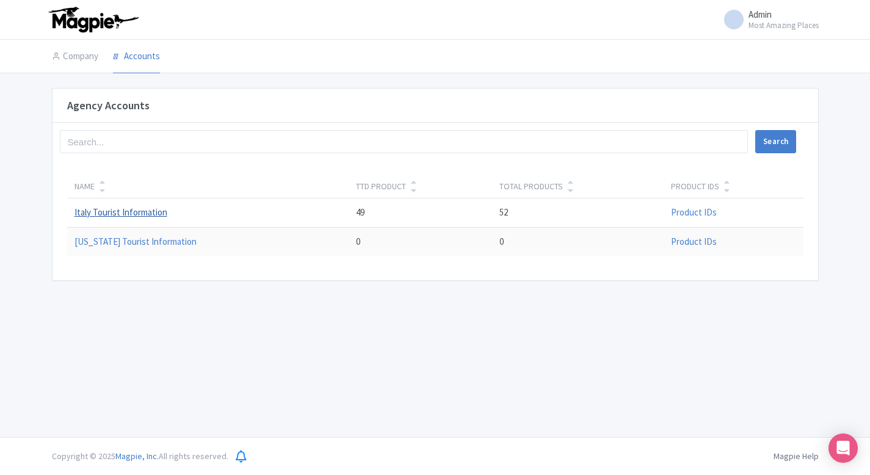
click at [105, 213] on link "Italy Tourist Information" at bounding box center [120, 212] width 93 height 12
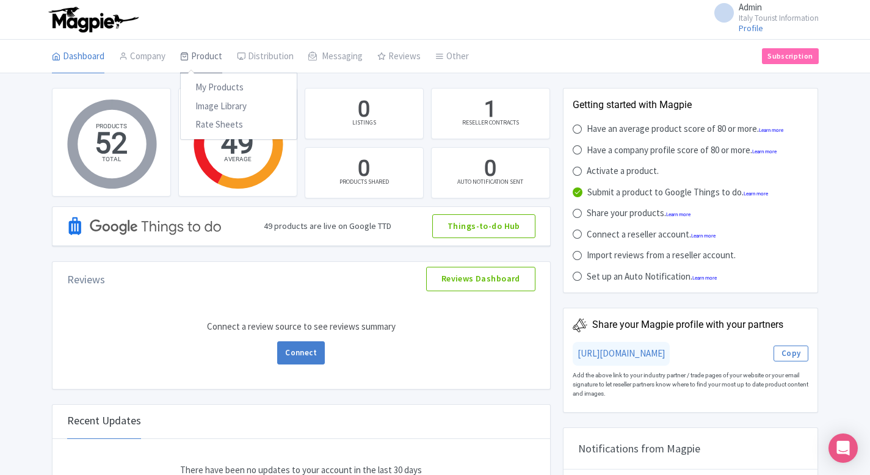
click at [213, 63] on link "Product" at bounding box center [201, 57] width 42 height 34
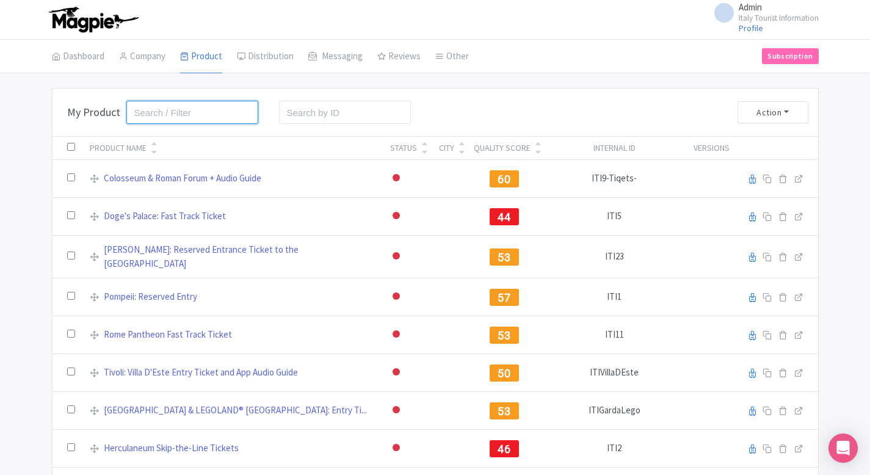
click at [229, 119] on input "search" at bounding box center [192, 112] width 132 height 23
type input "mark"
click button "Search" at bounding box center [0, 0] width 0 height 0
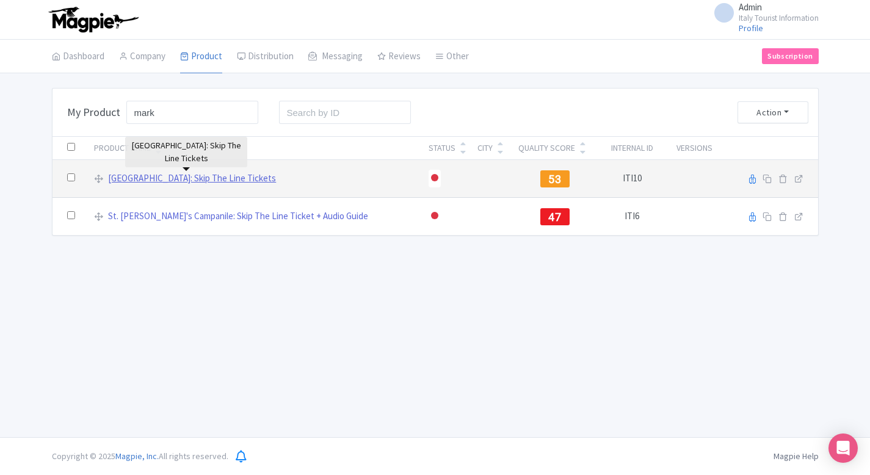
click at [151, 181] on link "[GEOGRAPHIC_DATA]: Skip The Line Tickets" at bounding box center [192, 178] width 168 height 14
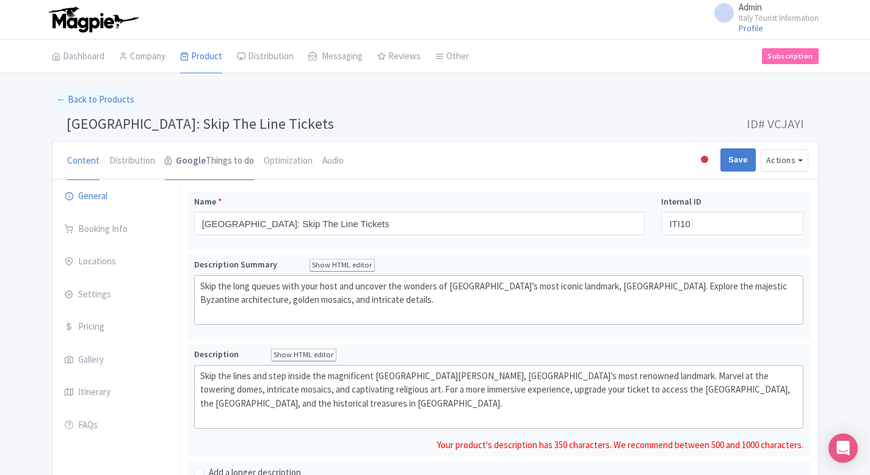
click at [178, 163] on strong "Google" at bounding box center [191, 161] width 30 height 14
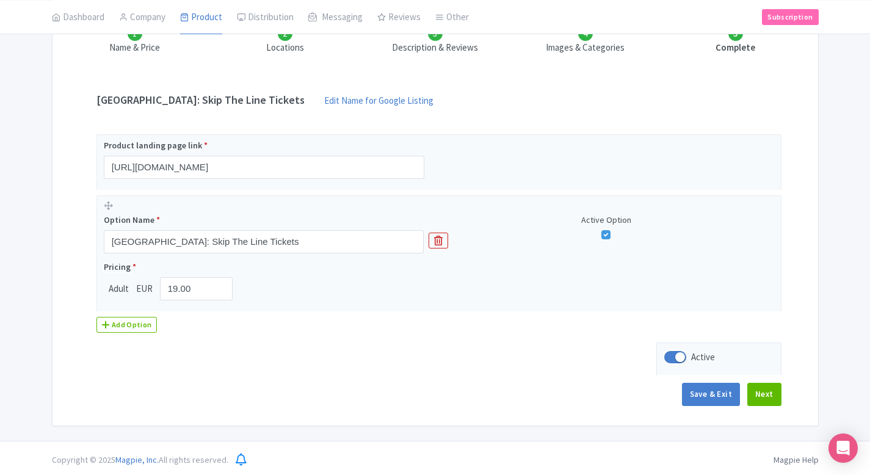
scroll to position [194, 0]
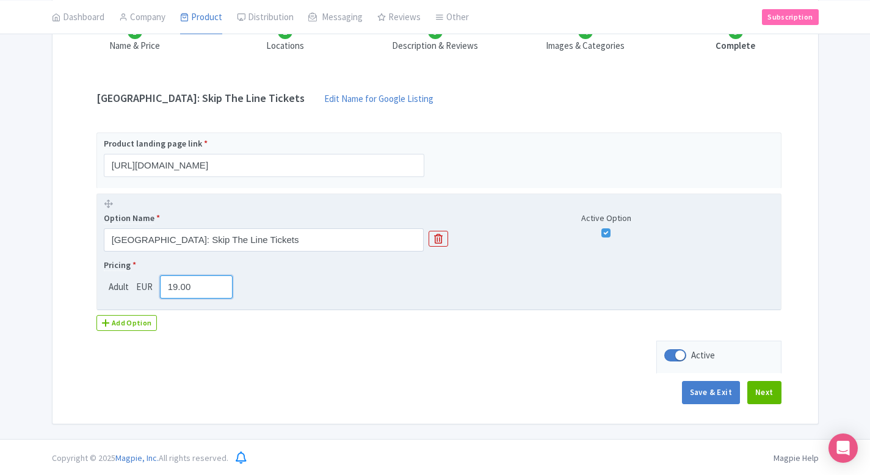
drag, startPoint x: 200, startPoint y: 291, endPoint x: 127, endPoint y: 291, distance: 73.2
click at [127, 291] on div "Adult EUR 19.00" at bounding box center [171, 286] width 134 height 23
paste input "22.4"
click at [181, 291] on input "22.40" at bounding box center [196, 286] width 73 height 23
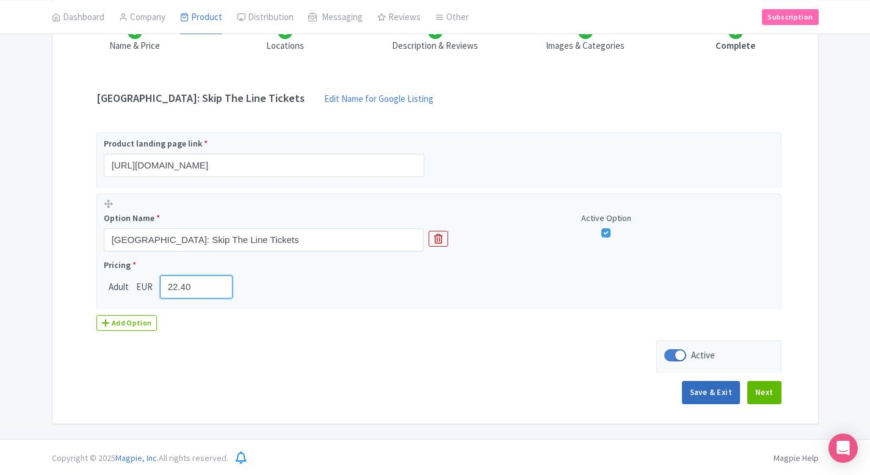
type input "22.40"
click at [723, 389] on button "Save & Exit" at bounding box center [711, 392] width 58 height 23
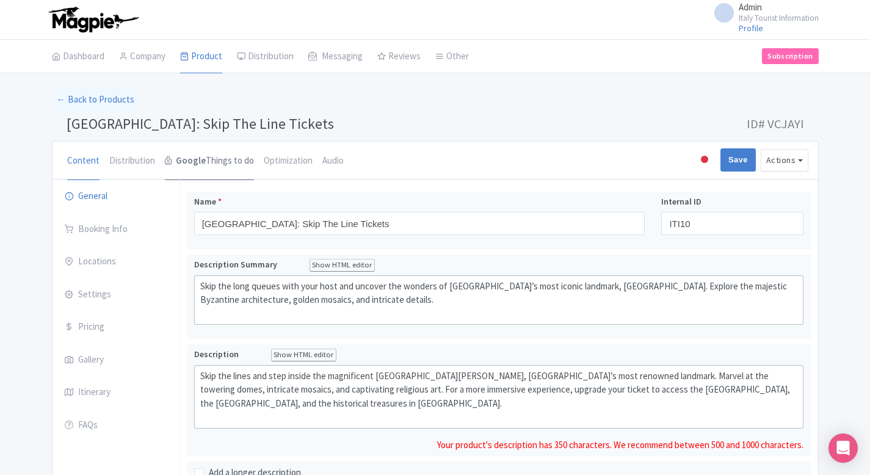
click at [207, 166] on link "Google Things to do" at bounding box center [209, 161] width 89 height 39
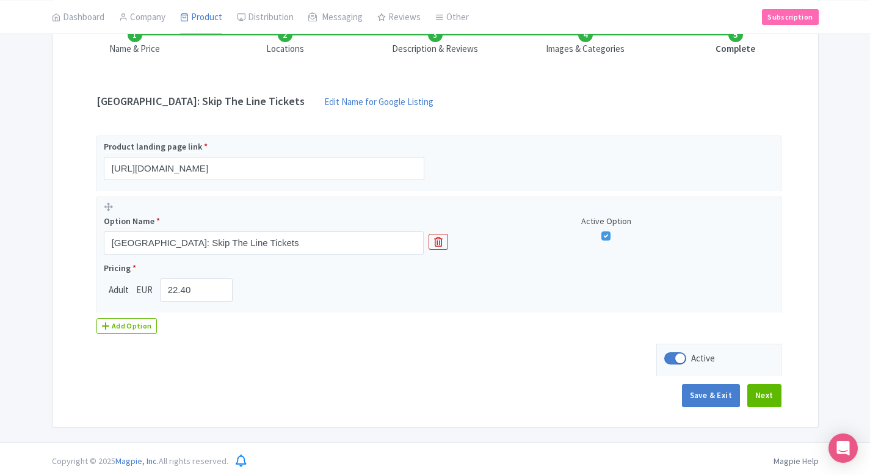
scroll to position [195, 0]
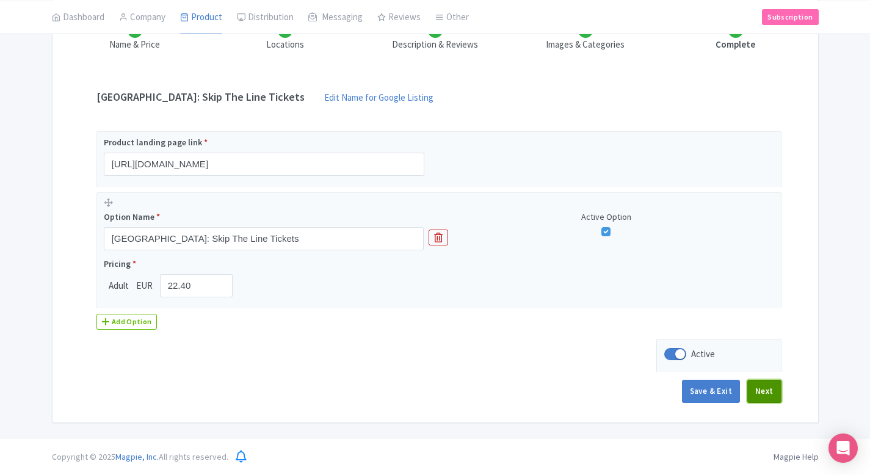
click at [760, 389] on button "Next" at bounding box center [764, 391] width 34 height 23
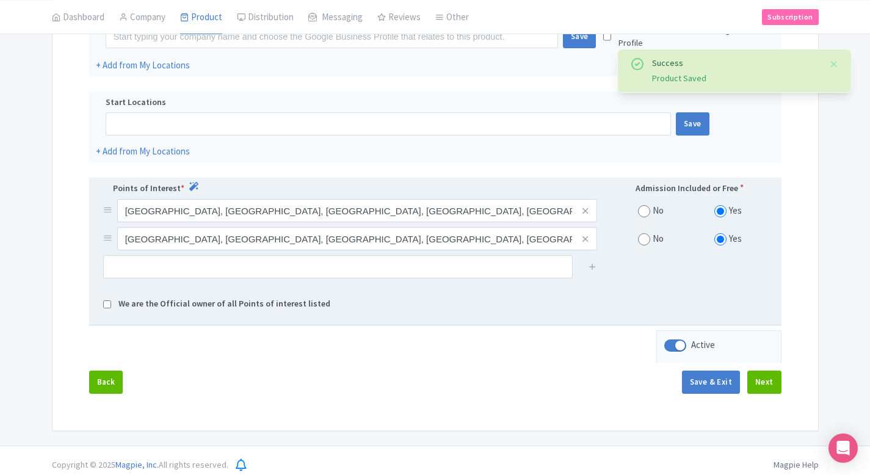
scroll to position [311, 0]
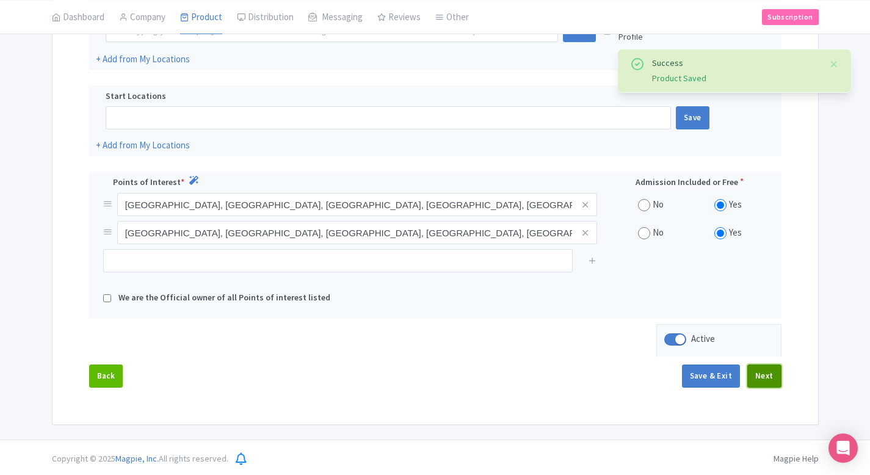
click at [769, 372] on button "Next" at bounding box center [764, 375] width 34 height 23
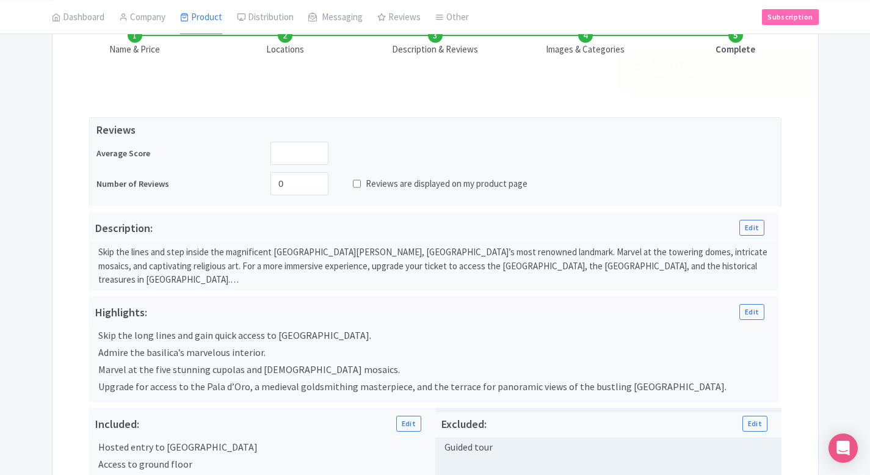
scroll to position [185, 0]
